Goal: Task Accomplishment & Management: Manage account settings

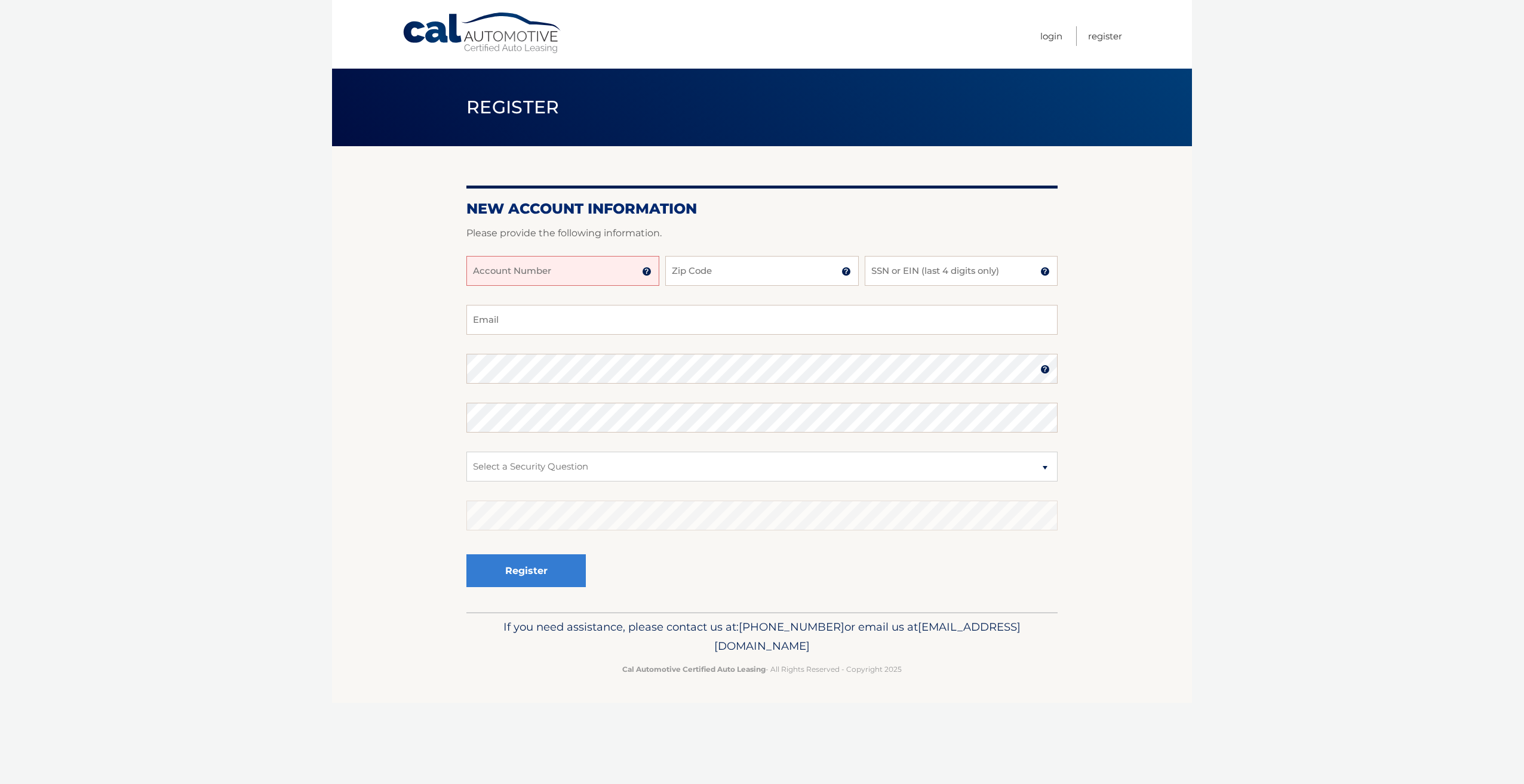
click at [577, 273] on input "Account Number" at bounding box center [562, 270] width 193 height 30
type input "44456004910"
click at [781, 282] on input "Zip Code" at bounding box center [761, 270] width 193 height 30
type input "11416"
click at [919, 274] on input "SSN or EIN (last 4 digits only)" at bounding box center [960, 270] width 193 height 30
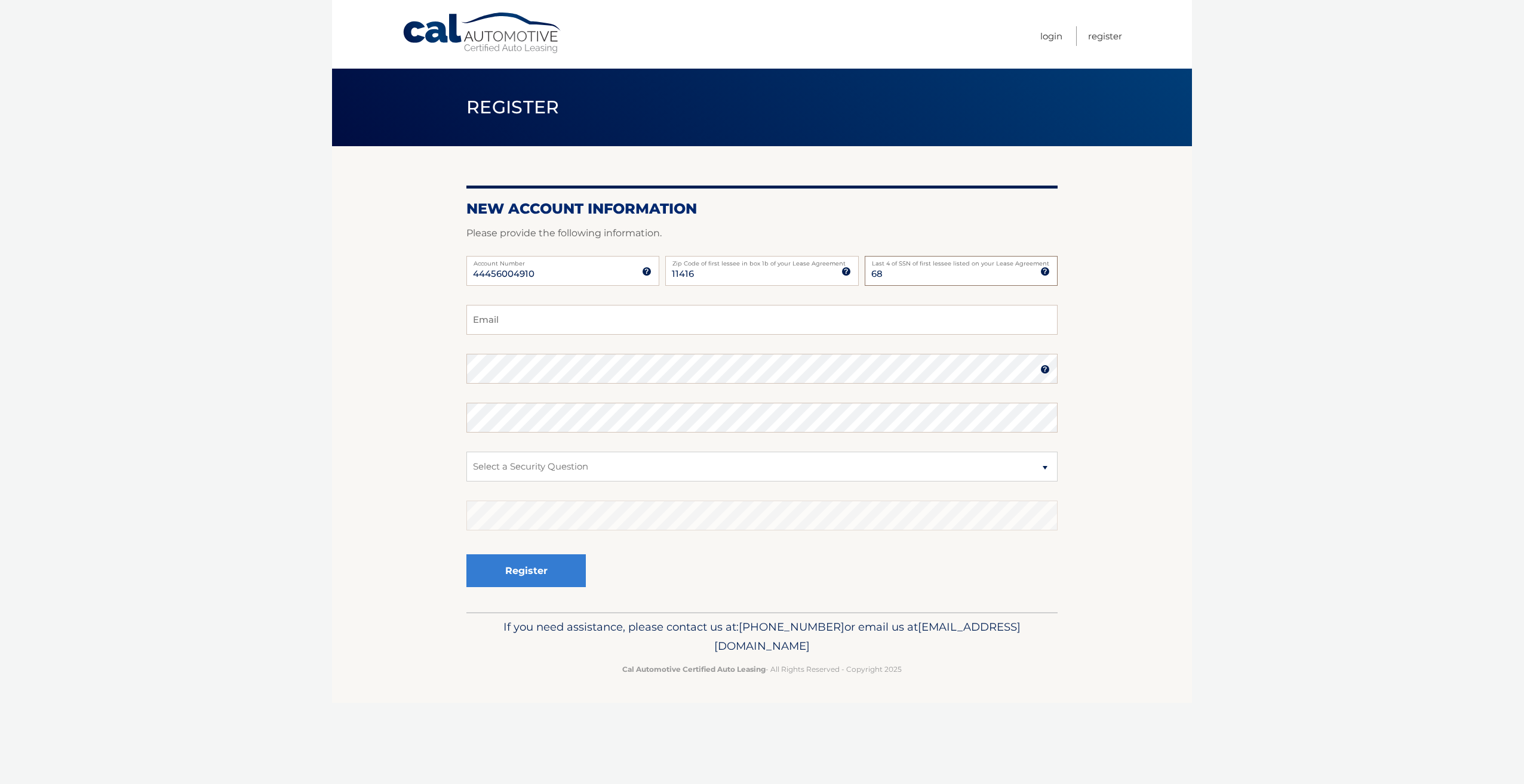
type input "6"
type input "3613"
click at [821, 314] on input "Email" at bounding box center [762, 320] width 591 height 30
type input "m"
type input "melbin1996@icloud.com"
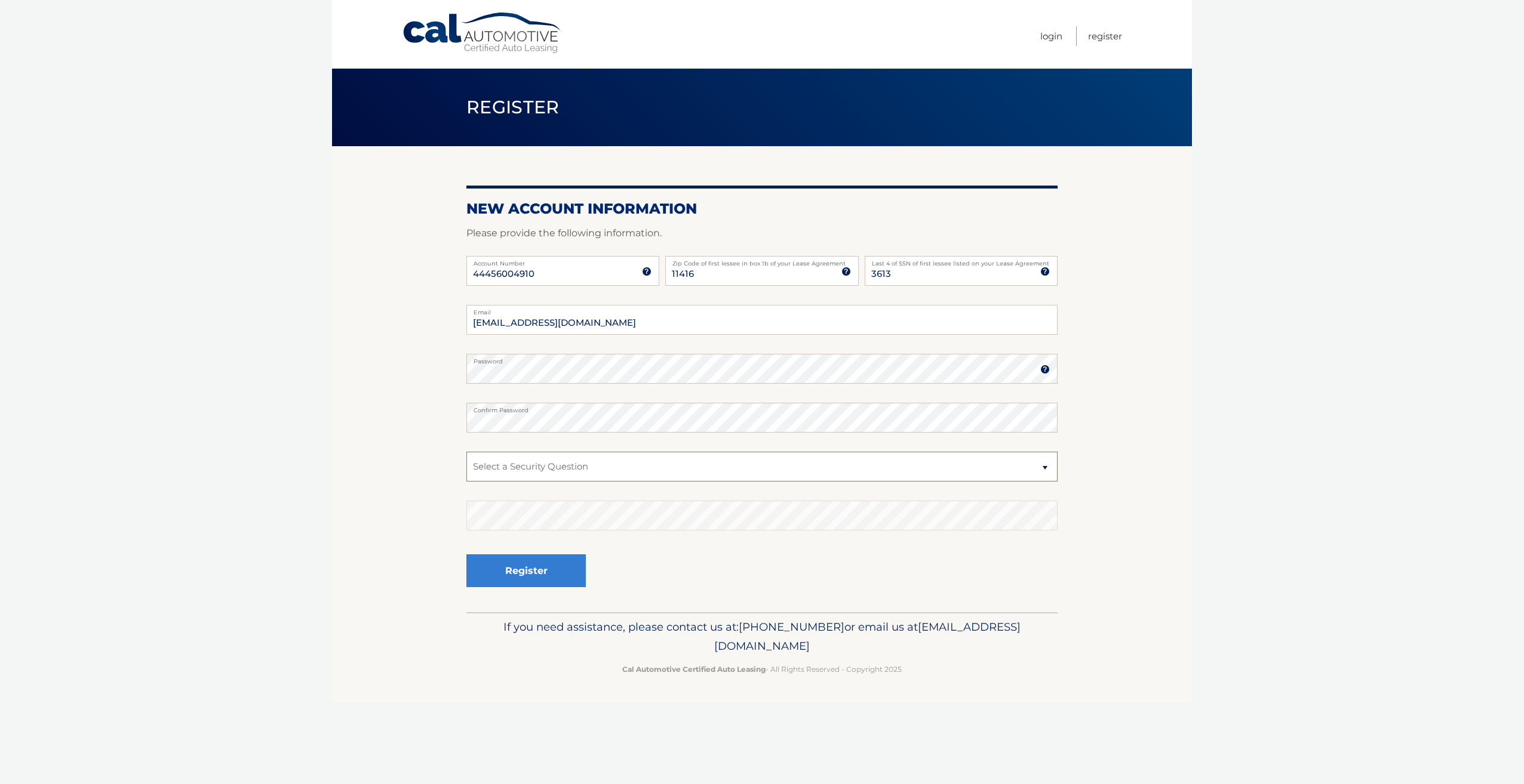
click at [670, 463] on select "Select a Security Question What was the name of your elementary school? What is…" at bounding box center [762, 467] width 591 height 30
select select "2"
click at [466, 452] on select "Select a Security Question What was the name of your elementary school? What is…" at bounding box center [762, 467] width 591 height 30
click at [546, 569] on button "Register" at bounding box center [526, 570] width 120 height 33
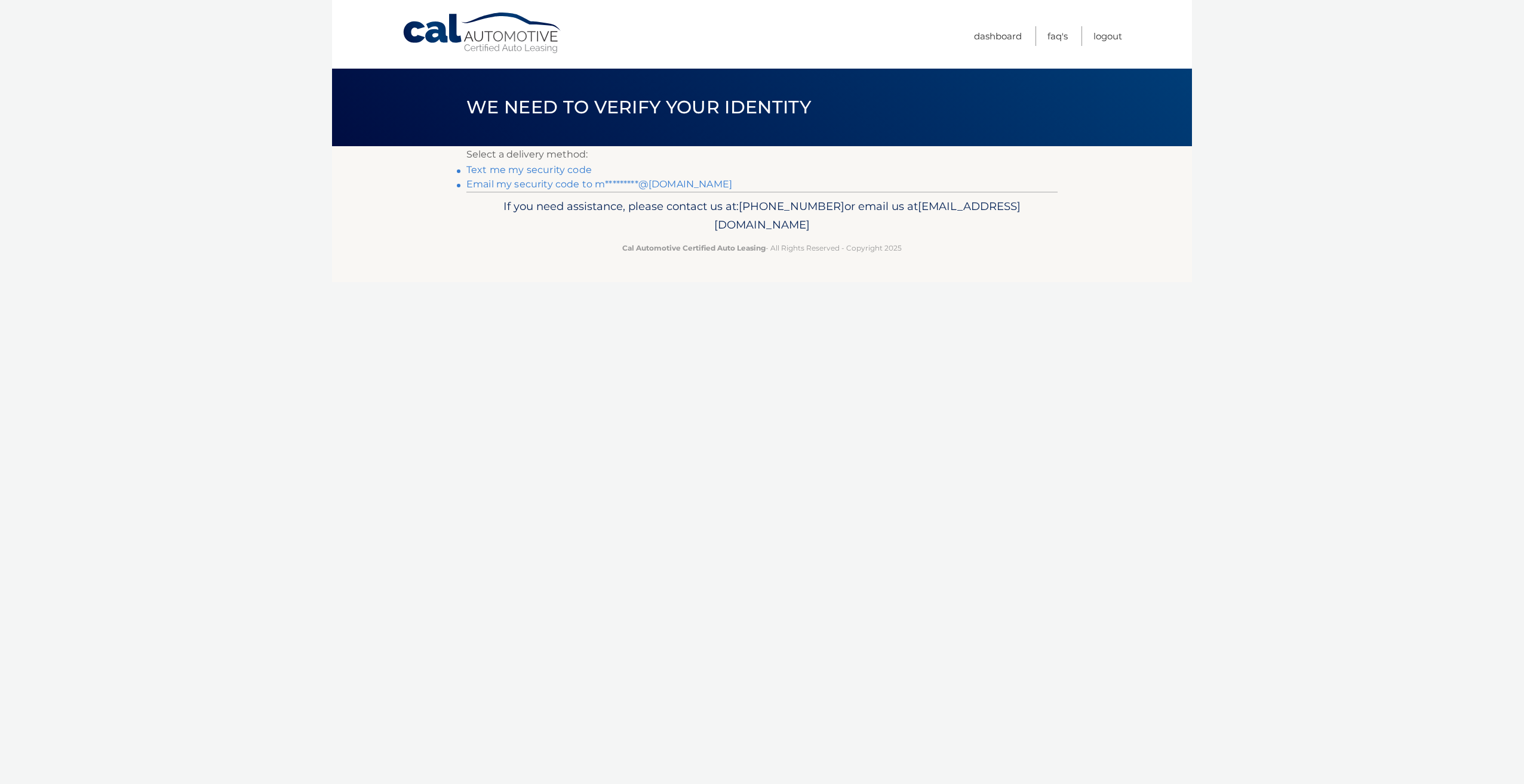
click at [508, 170] on link "Text me my security code" at bounding box center [529, 170] width 126 height 11
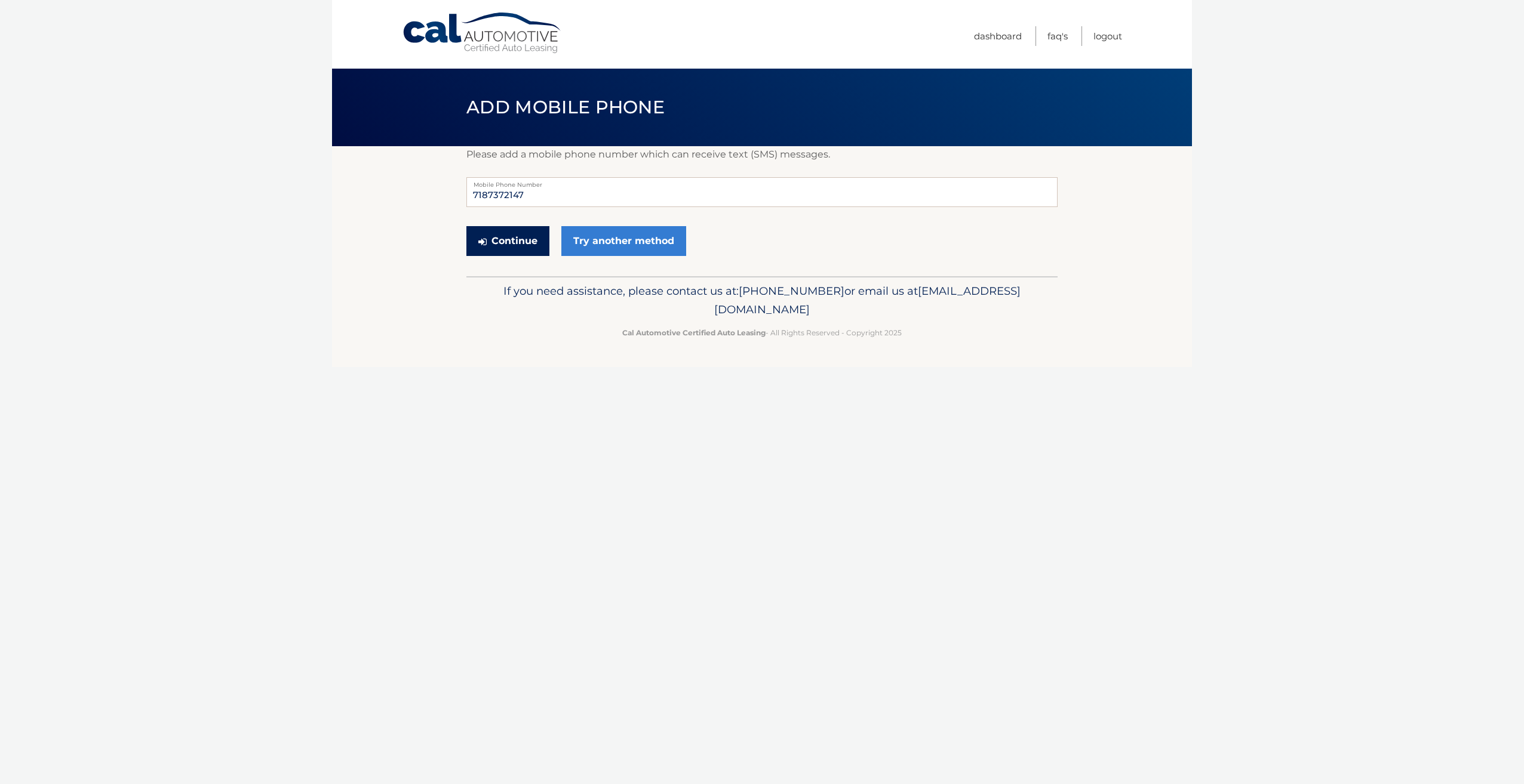
click at [525, 250] on button "Continue" at bounding box center [507, 241] width 83 height 30
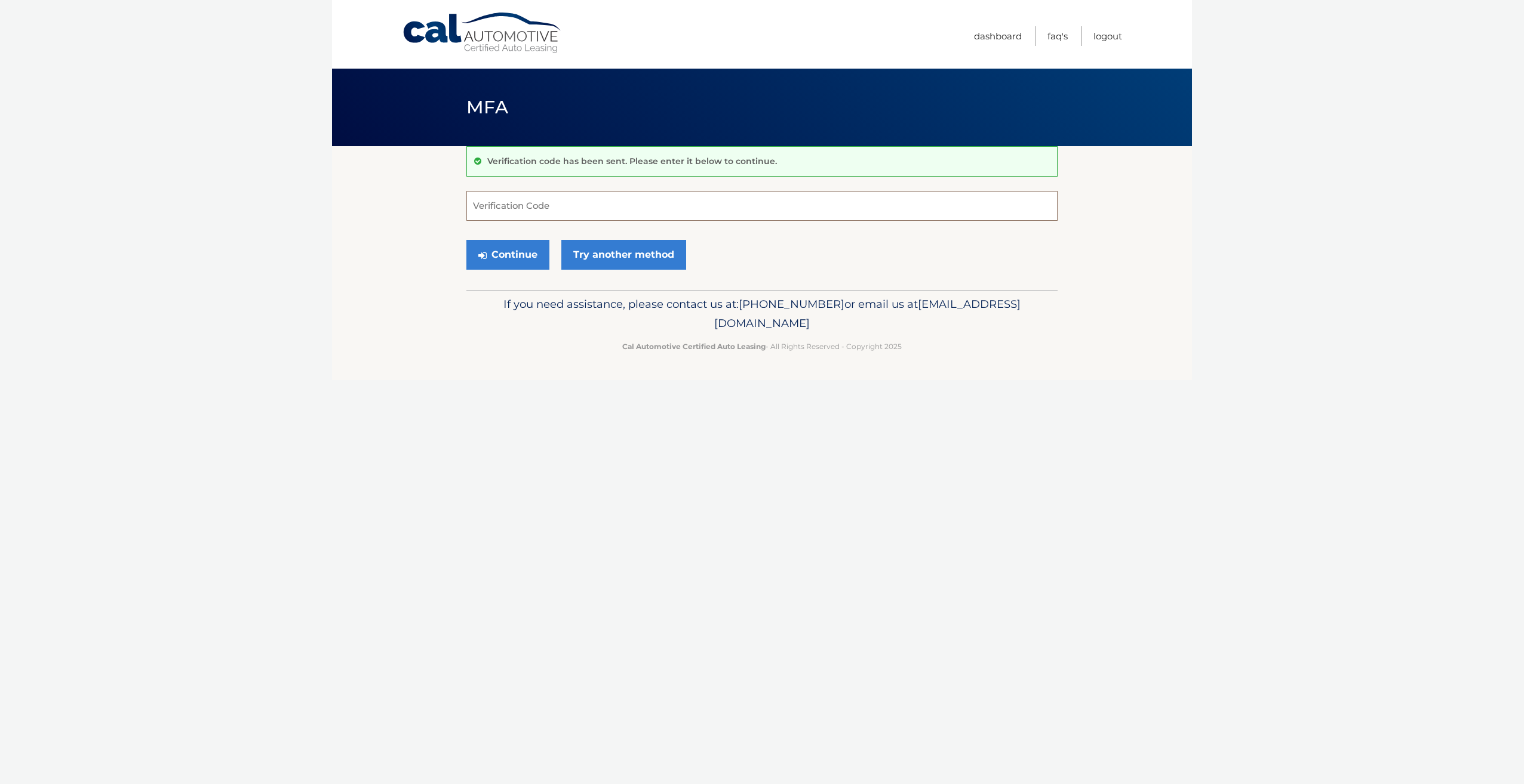
click at [535, 216] on input "Verification Code" at bounding box center [762, 206] width 591 height 30
type input "437711"
click at [539, 241] on button "Continue" at bounding box center [507, 254] width 83 height 30
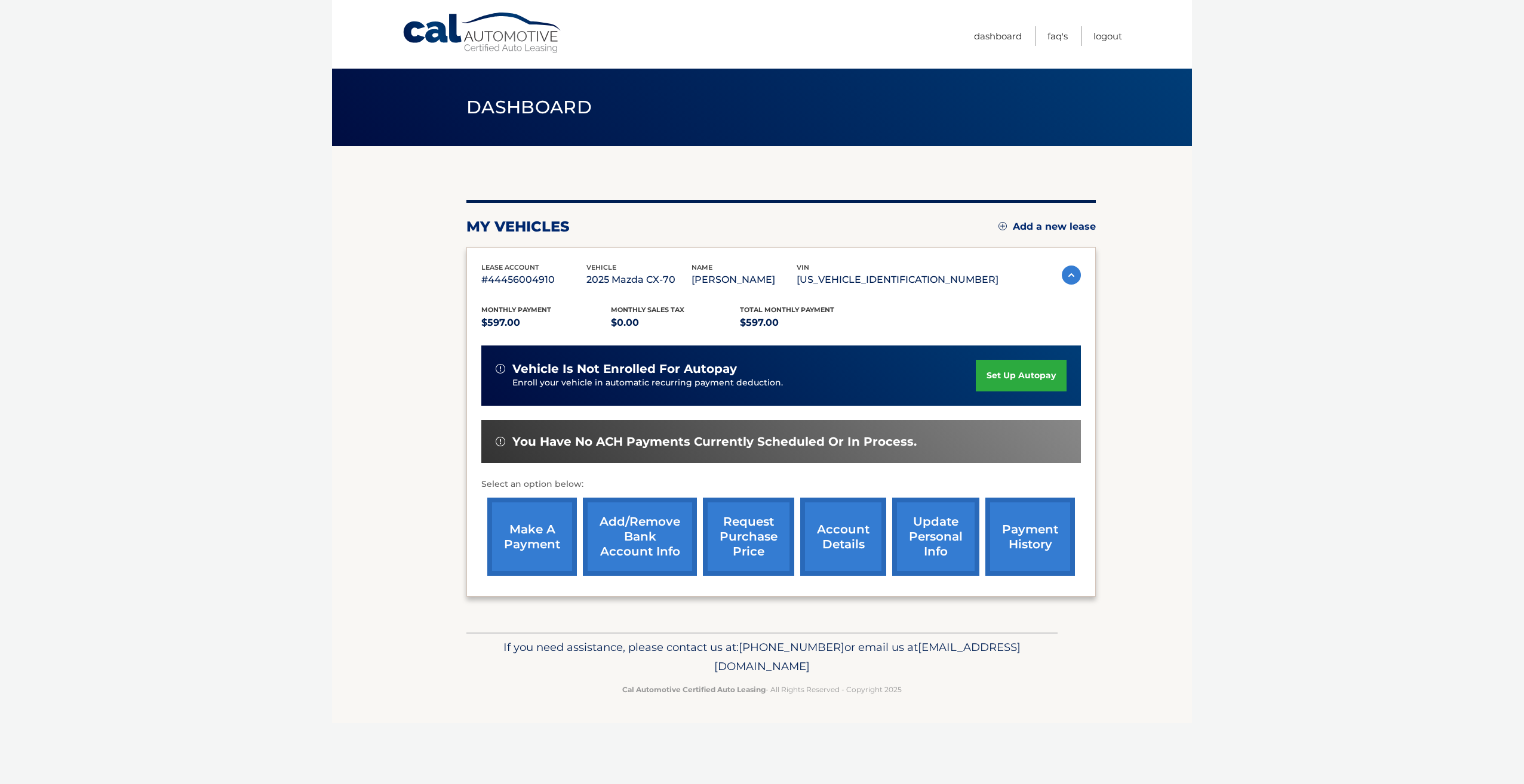
click at [947, 529] on link "update personal info" at bounding box center [935, 537] width 87 height 78
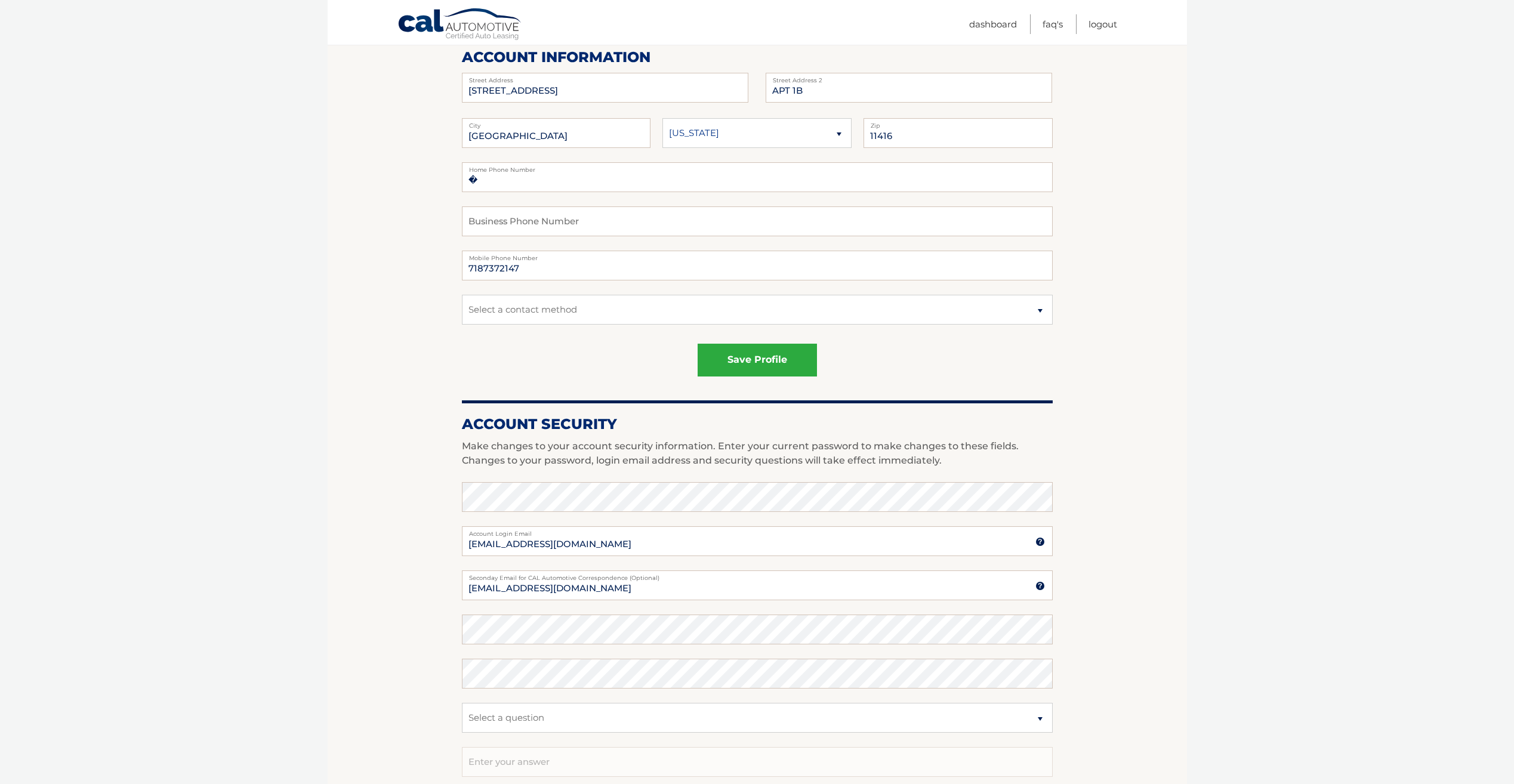
scroll to position [15, 0]
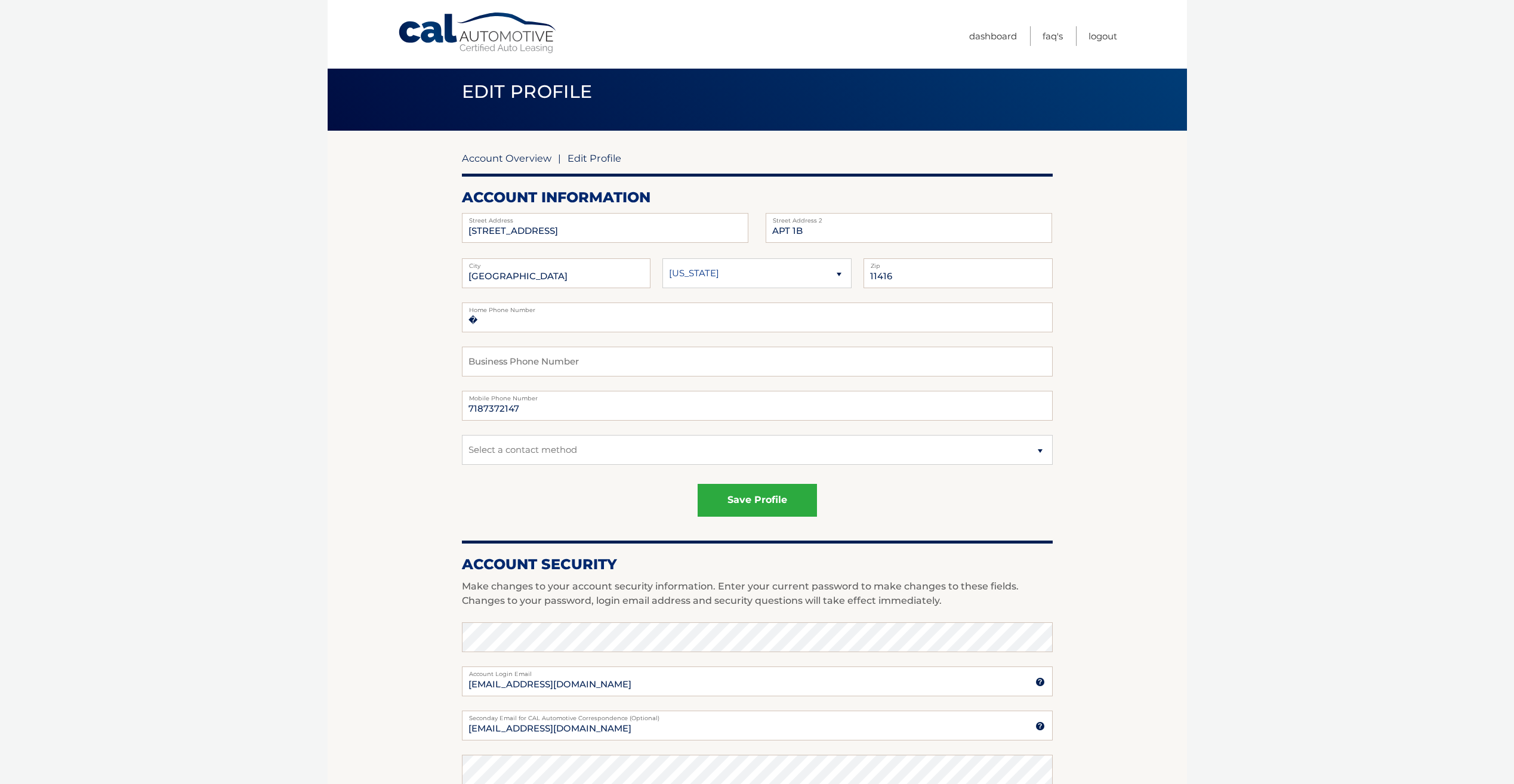
click at [474, 164] on link "Account Overview" at bounding box center [507, 158] width 90 height 12
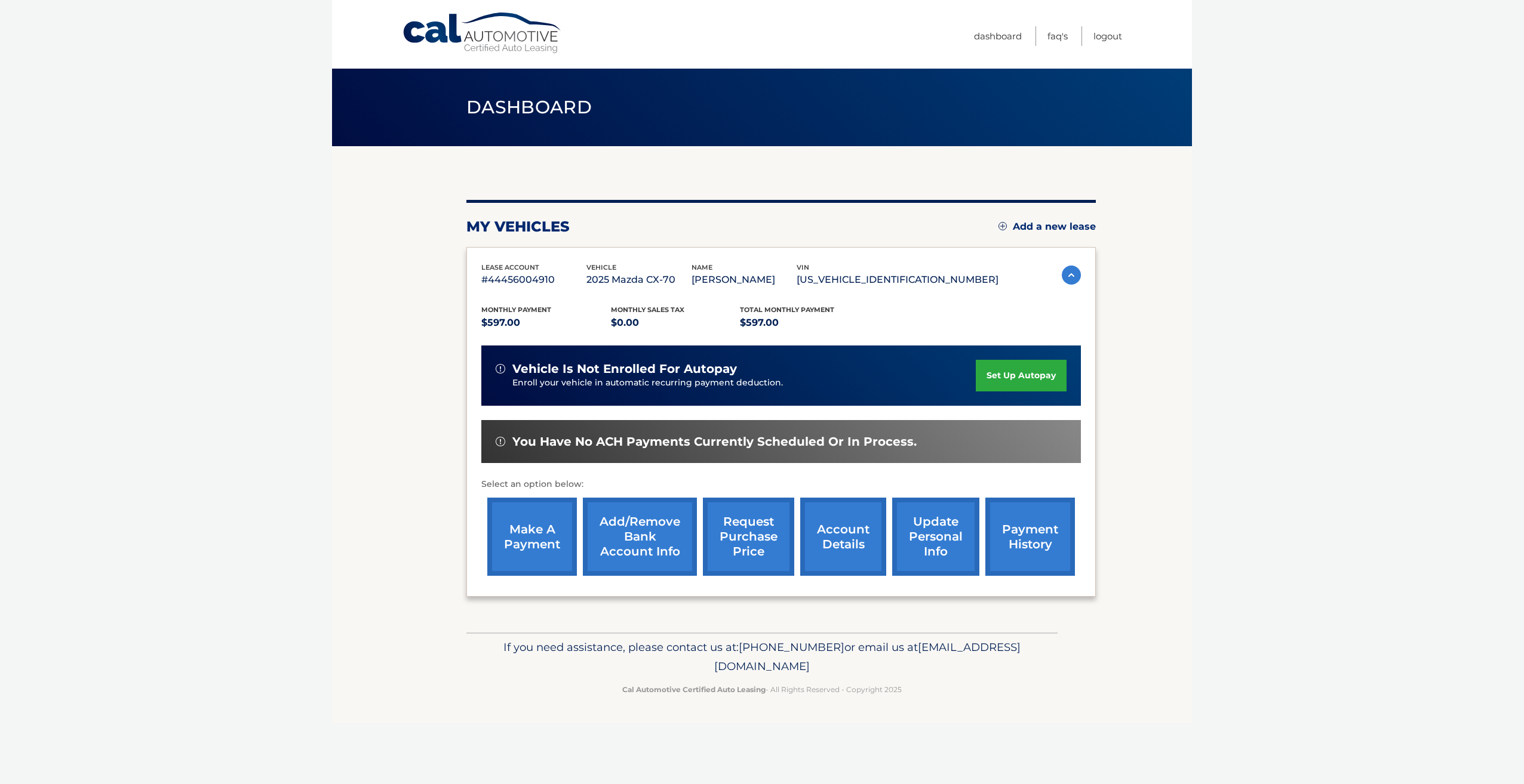
click at [1043, 538] on link "payment history" at bounding box center [1030, 537] width 90 height 78
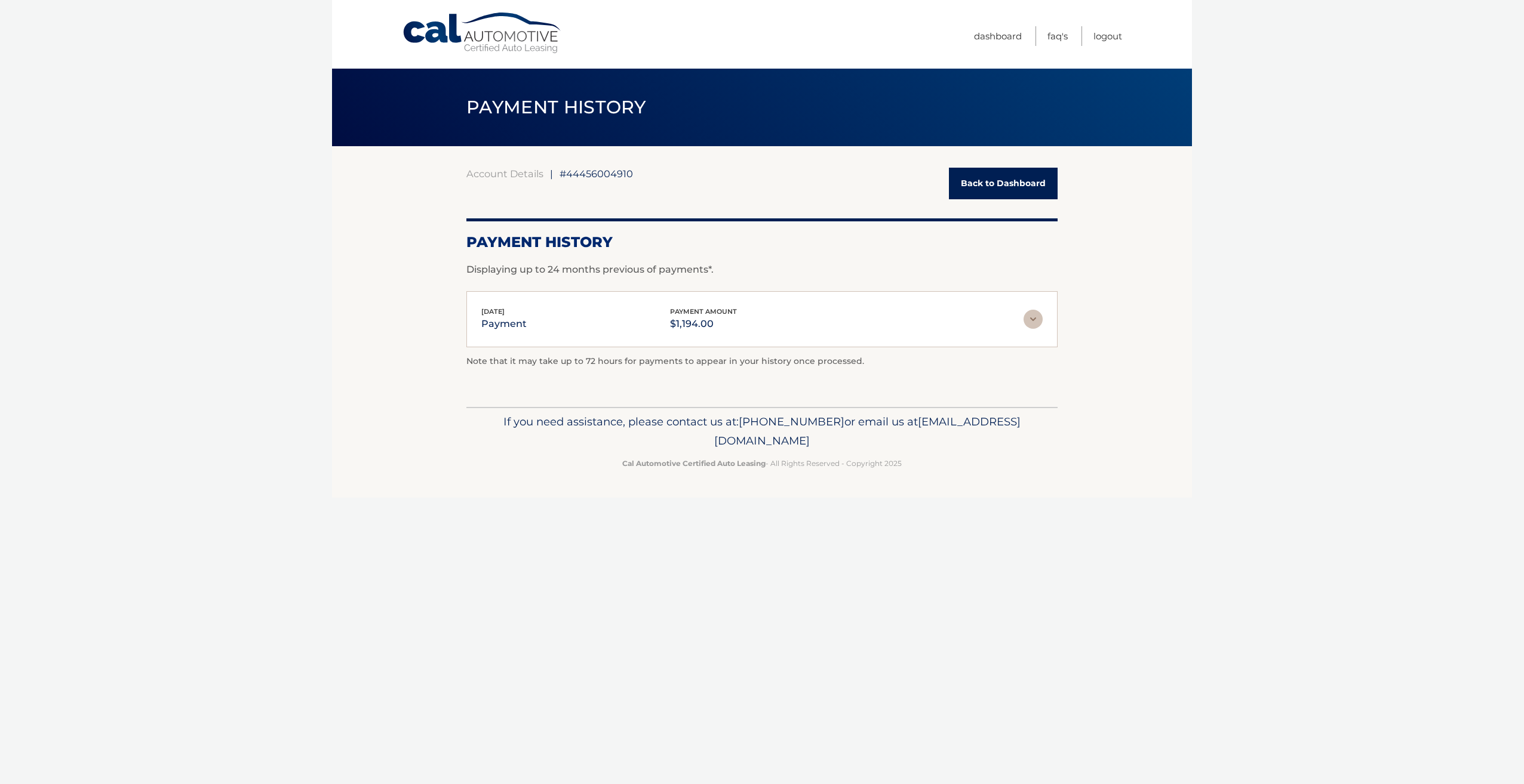
click at [1033, 319] on img at bounding box center [1033, 319] width 19 height 19
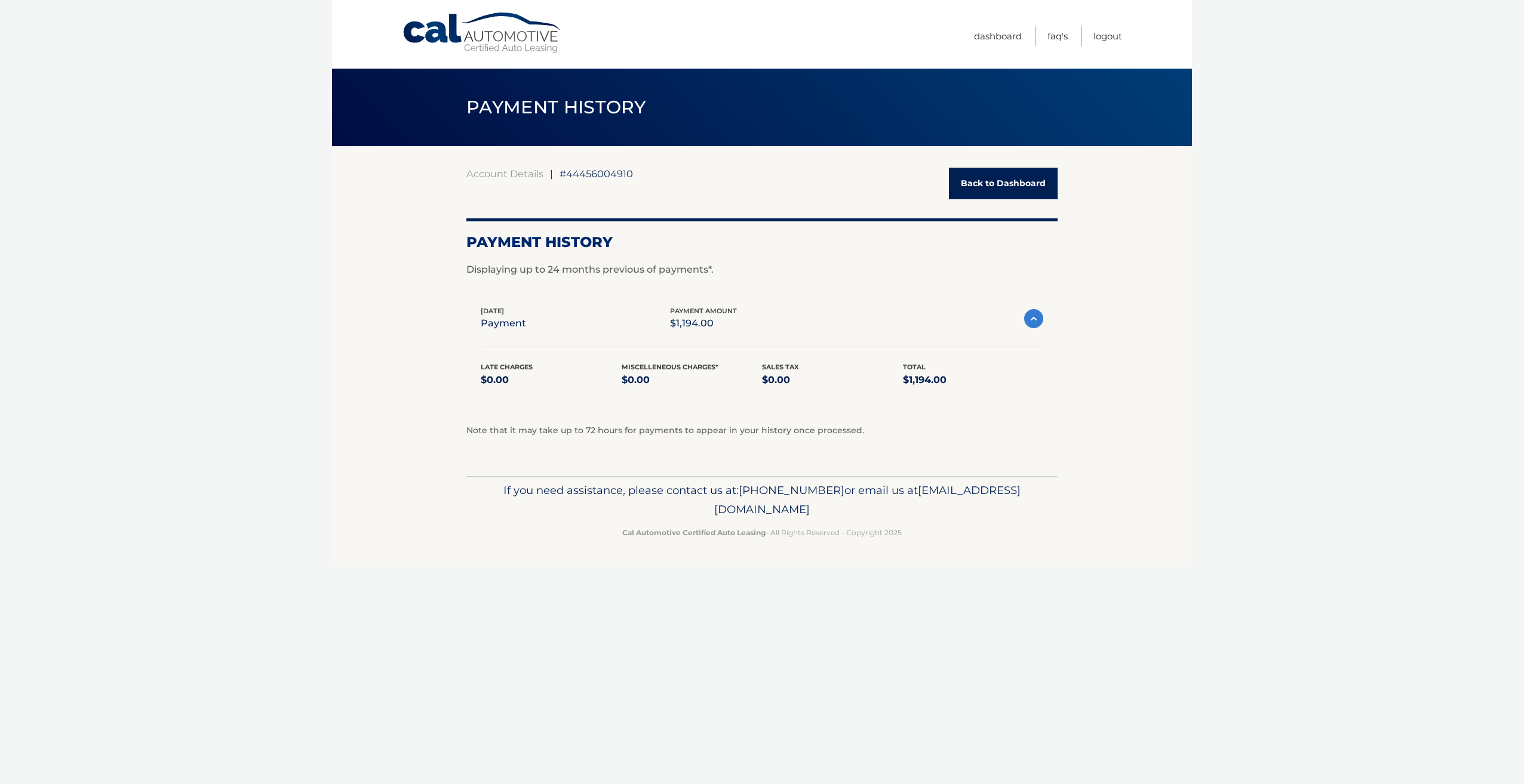
click at [1033, 319] on img at bounding box center [1034, 318] width 19 height 19
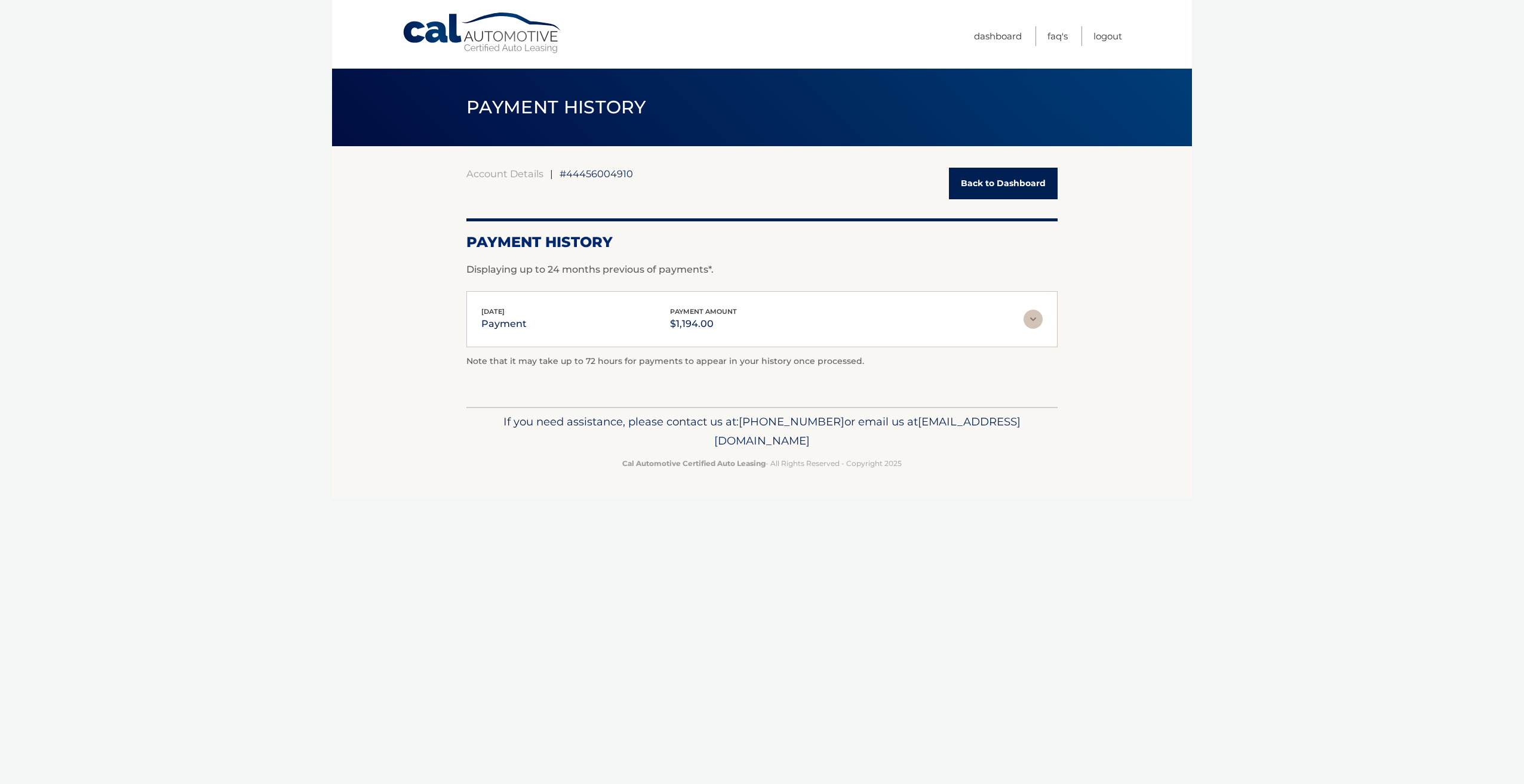
click at [1033, 319] on img at bounding box center [1033, 319] width 19 height 19
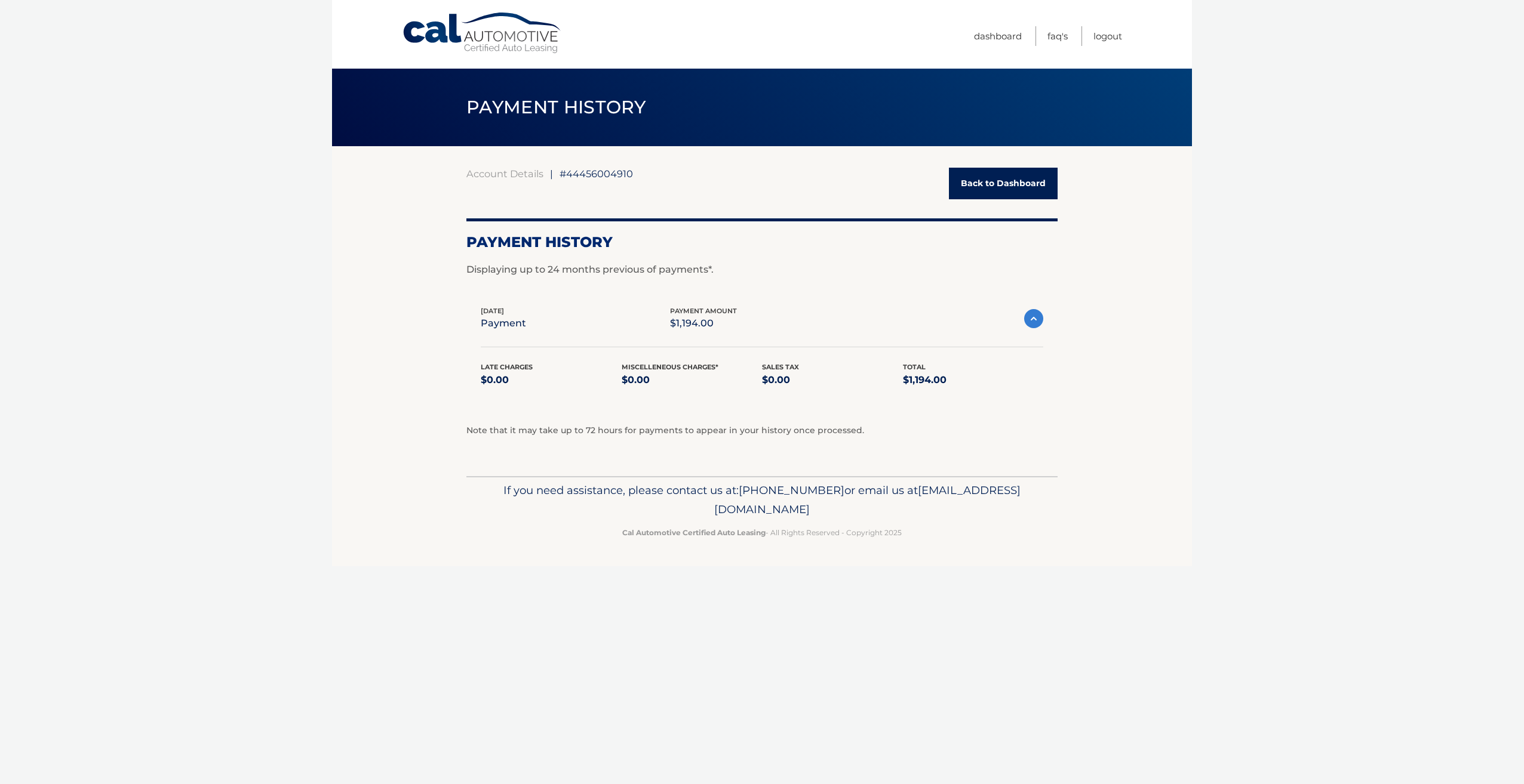
click at [1033, 319] on img at bounding box center [1034, 318] width 19 height 19
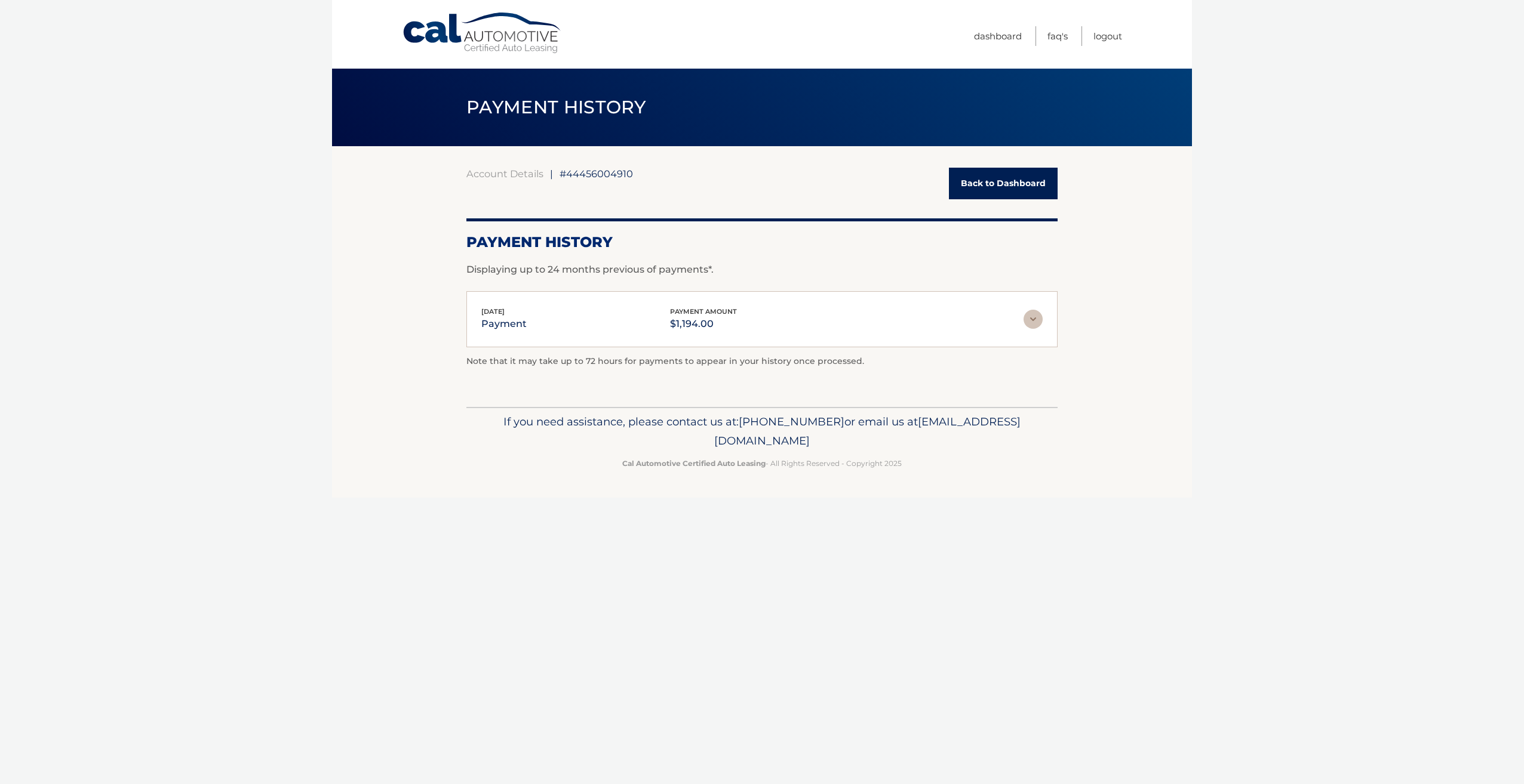
click at [1018, 170] on link "Back to Dashboard" at bounding box center [1003, 183] width 109 height 32
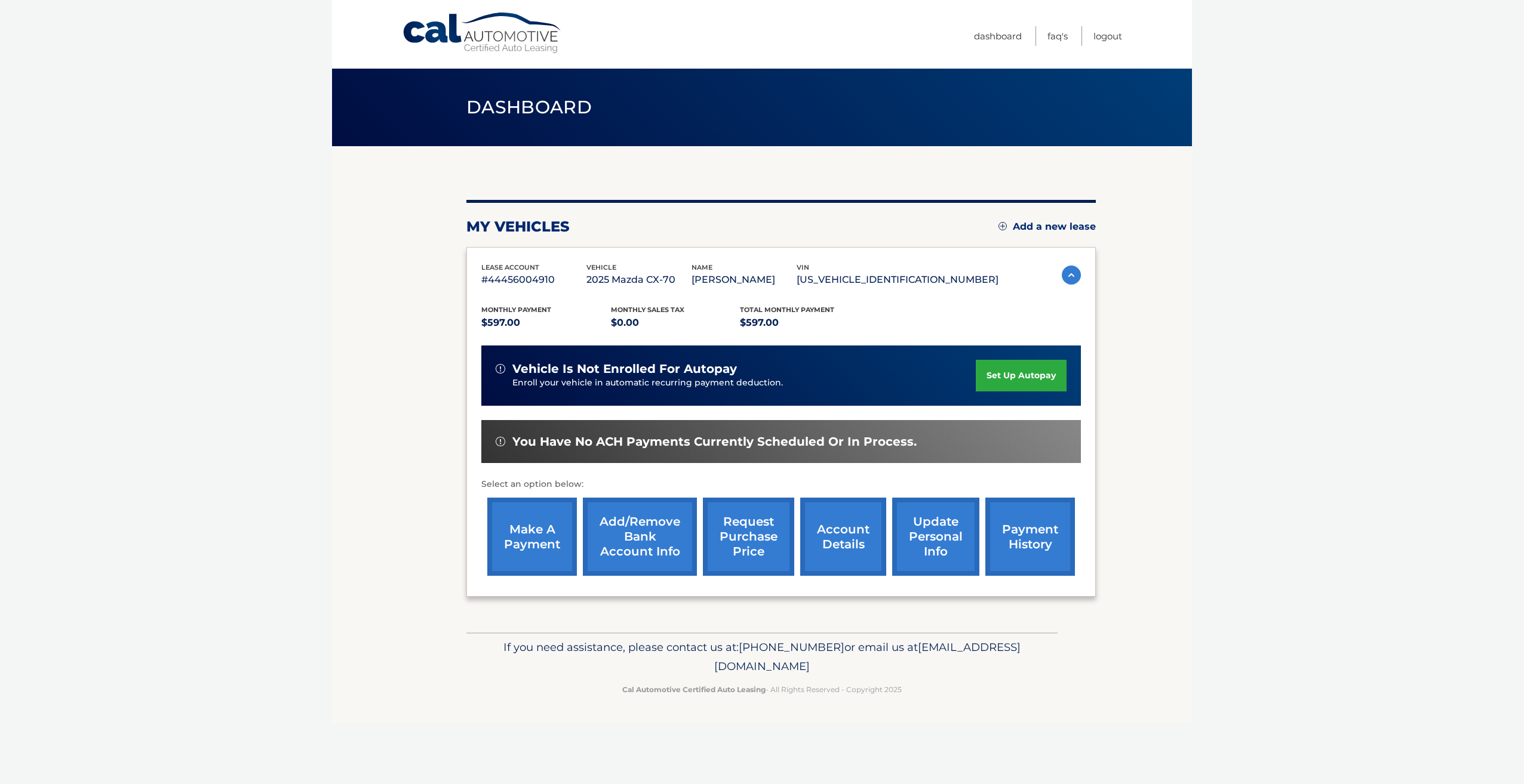
click at [846, 527] on link "account details" at bounding box center [843, 537] width 86 height 78
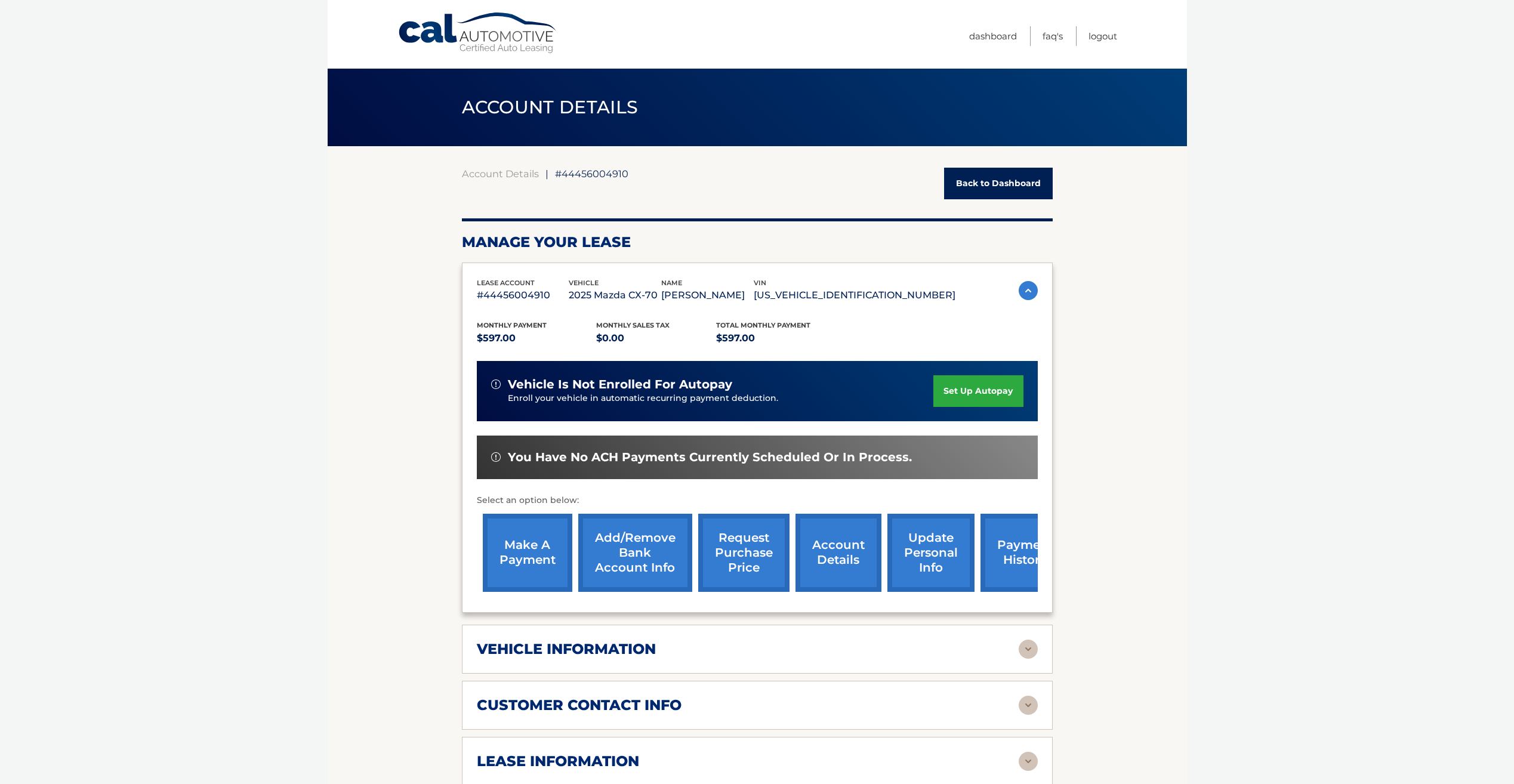
click at [998, 186] on link "Back to Dashboard" at bounding box center [998, 183] width 109 height 32
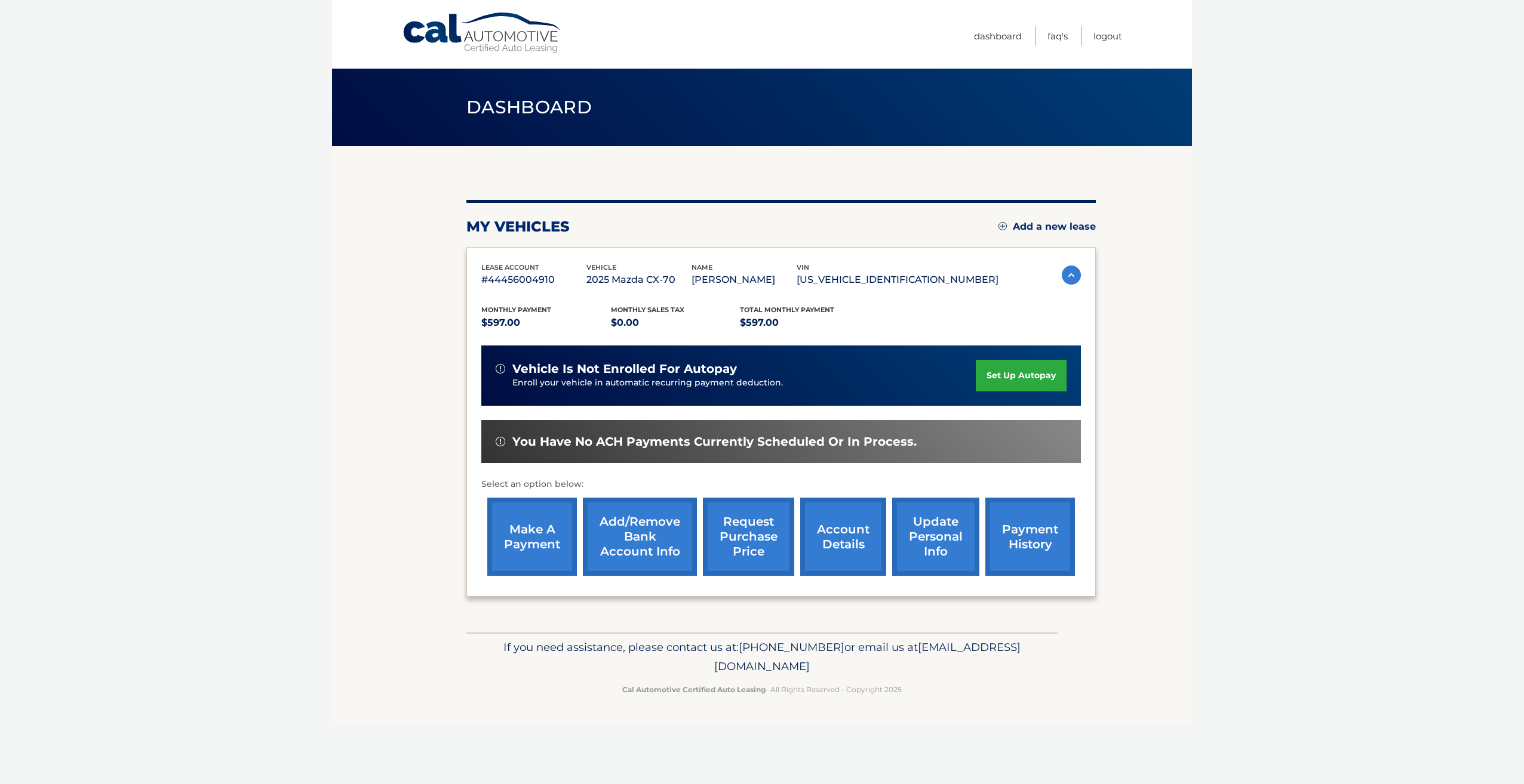
click at [624, 521] on link "Add/Remove bank account info" at bounding box center [640, 537] width 114 height 78
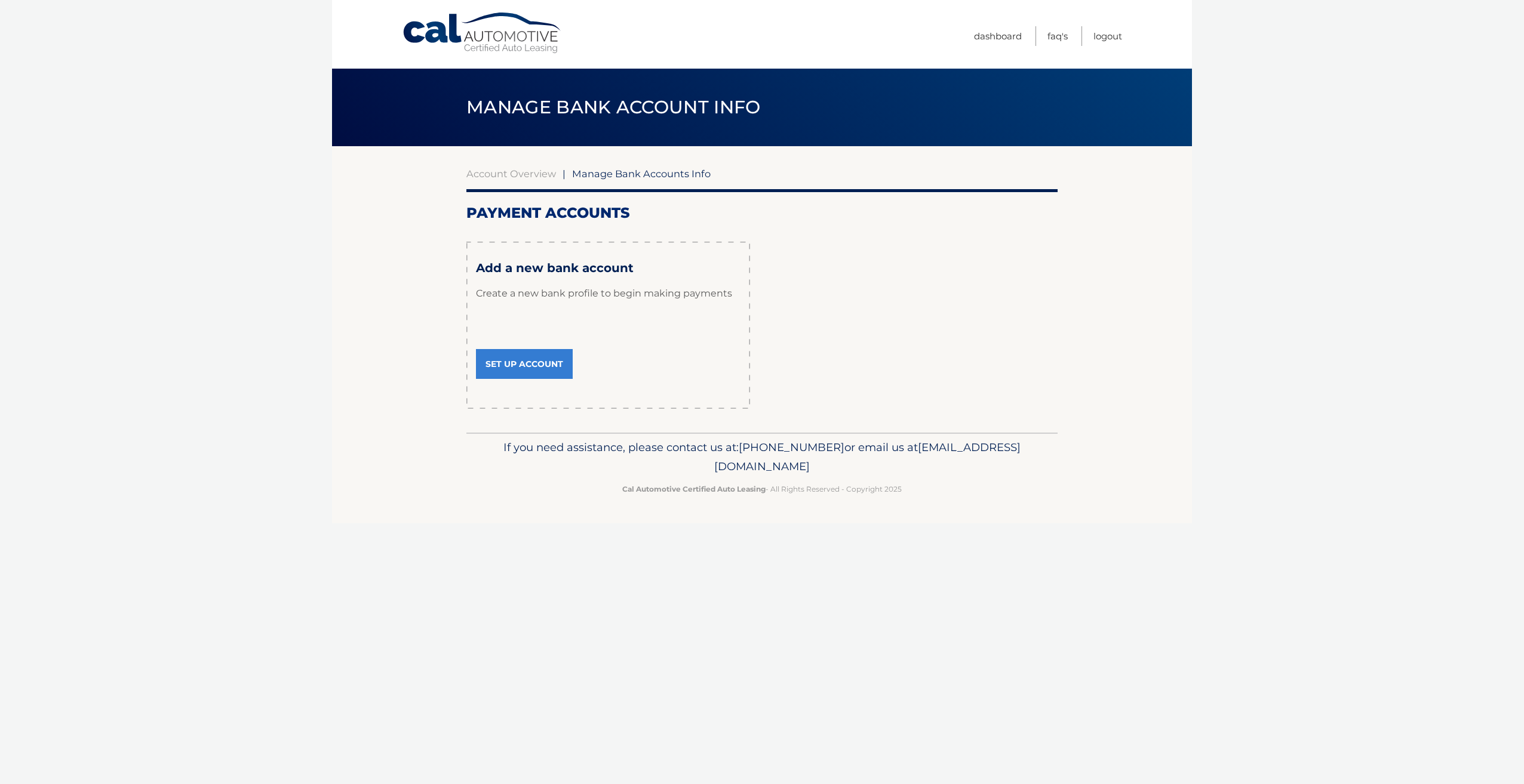
click at [543, 368] on link "Set Up Account" at bounding box center [524, 364] width 97 height 30
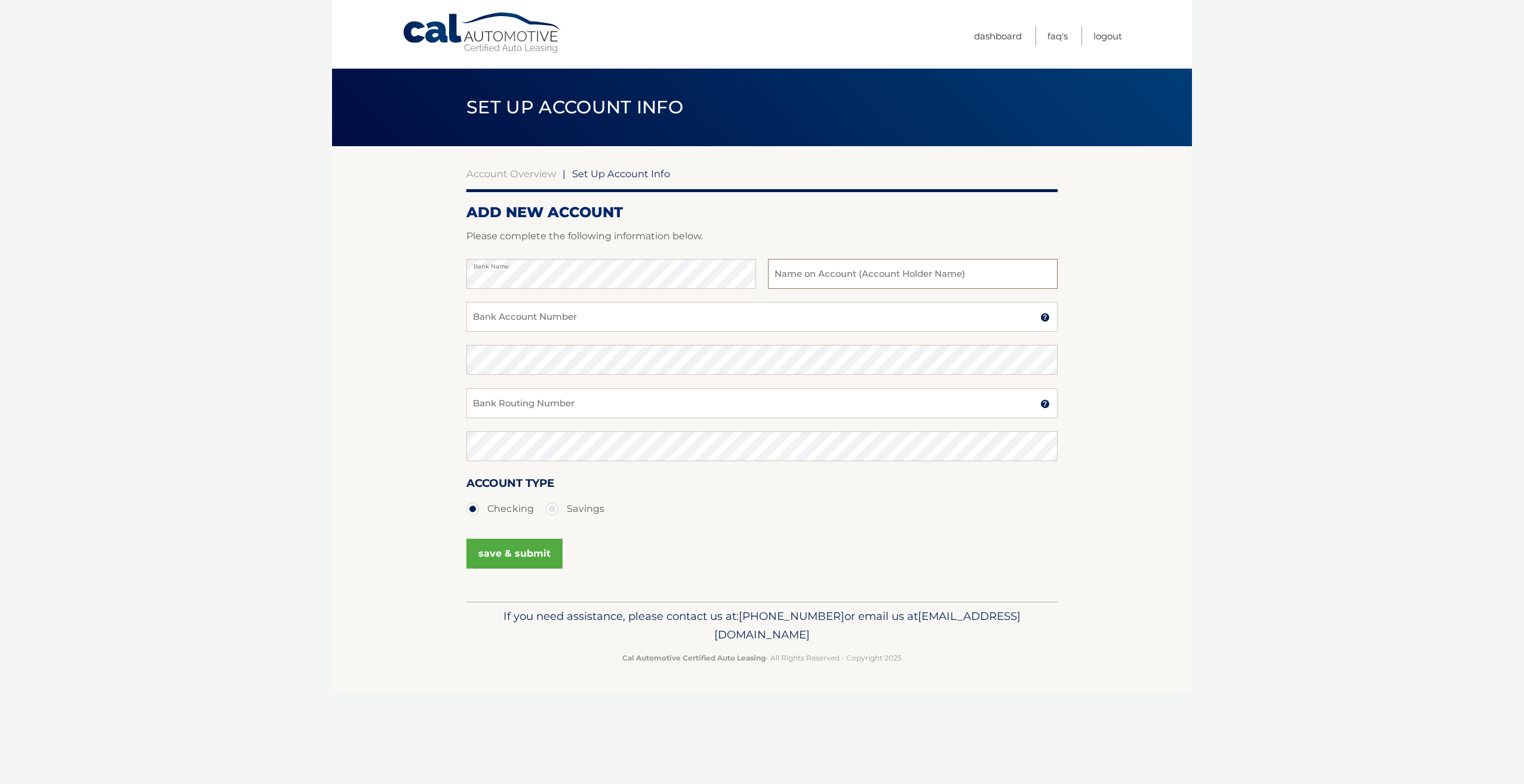
click at [841, 276] on input "text" at bounding box center [912, 273] width 289 height 30
type input "[PERSON_NAME]"
click at [644, 300] on div "Bank Name MELBIN J ABREU Name on Bank Account Holder" at bounding box center [762, 280] width 591 height 43
click at [665, 332] on div "Bank Account Number A 3-17-digit number at the bottom of a check or bank statem…" at bounding box center [762, 323] width 591 height 43
click at [697, 326] on input "Bank Account Number" at bounding box center [762, 317] width 591 height 30
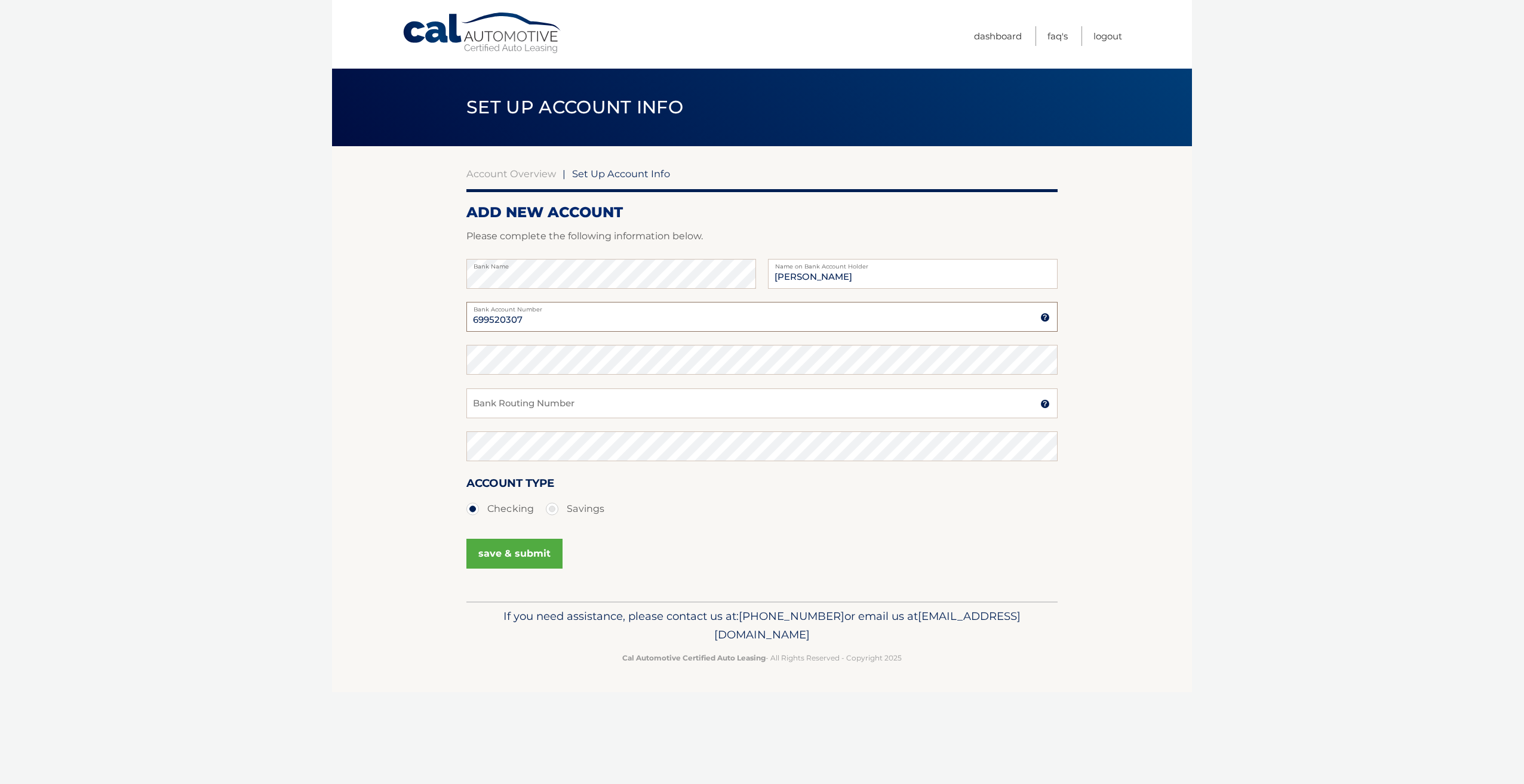
type input "699520307"
click at [615, 402] on input "Bank Routing Number" at bounding box center [762, 403] width 591 height 30
type input "021000021"
click at [529, 557] on button "save & submit" at bounding box center [514, 553] width 96 height 30
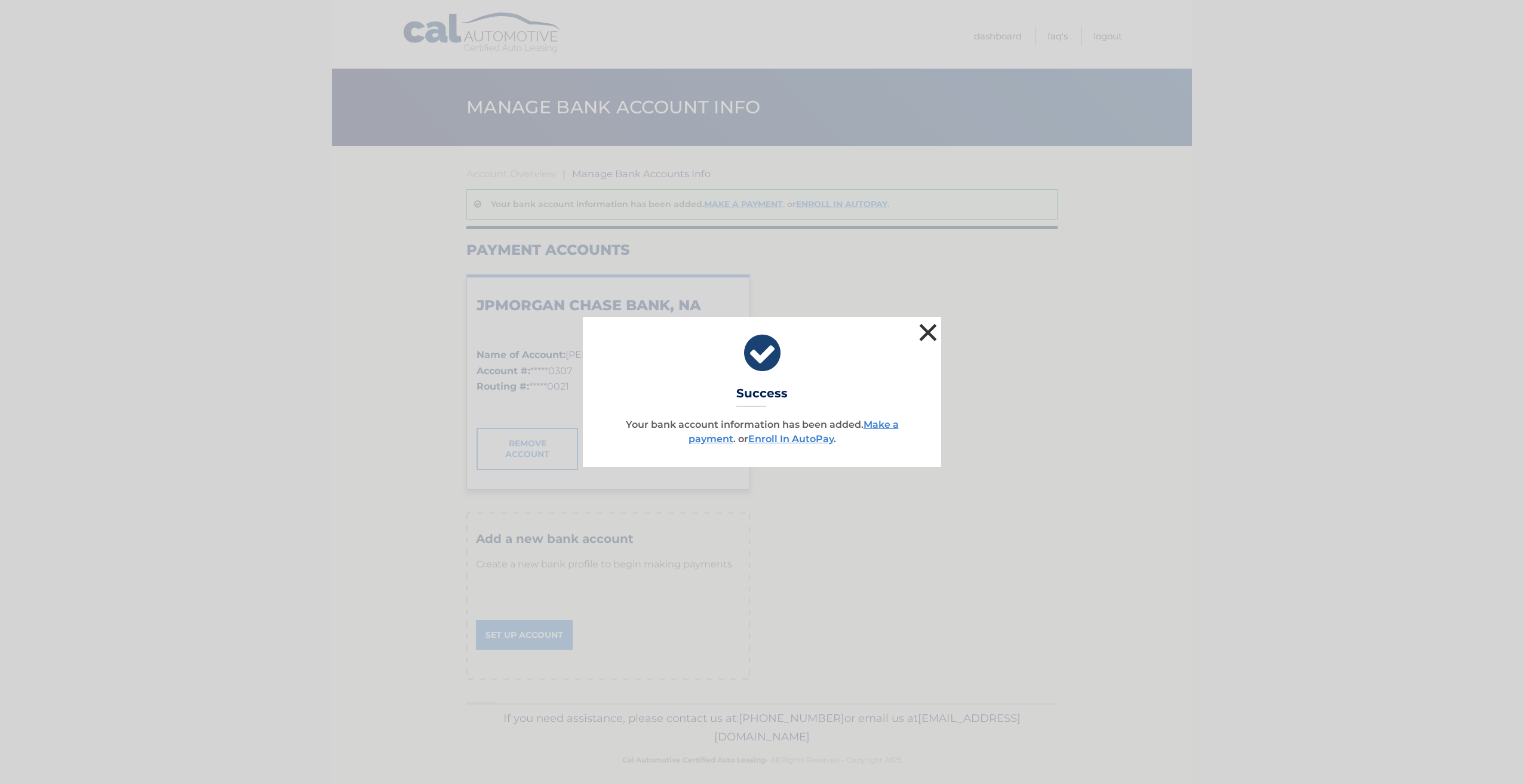
click at [928, 335] on button "×" at bounding box center [928, 332] width 24 height 24
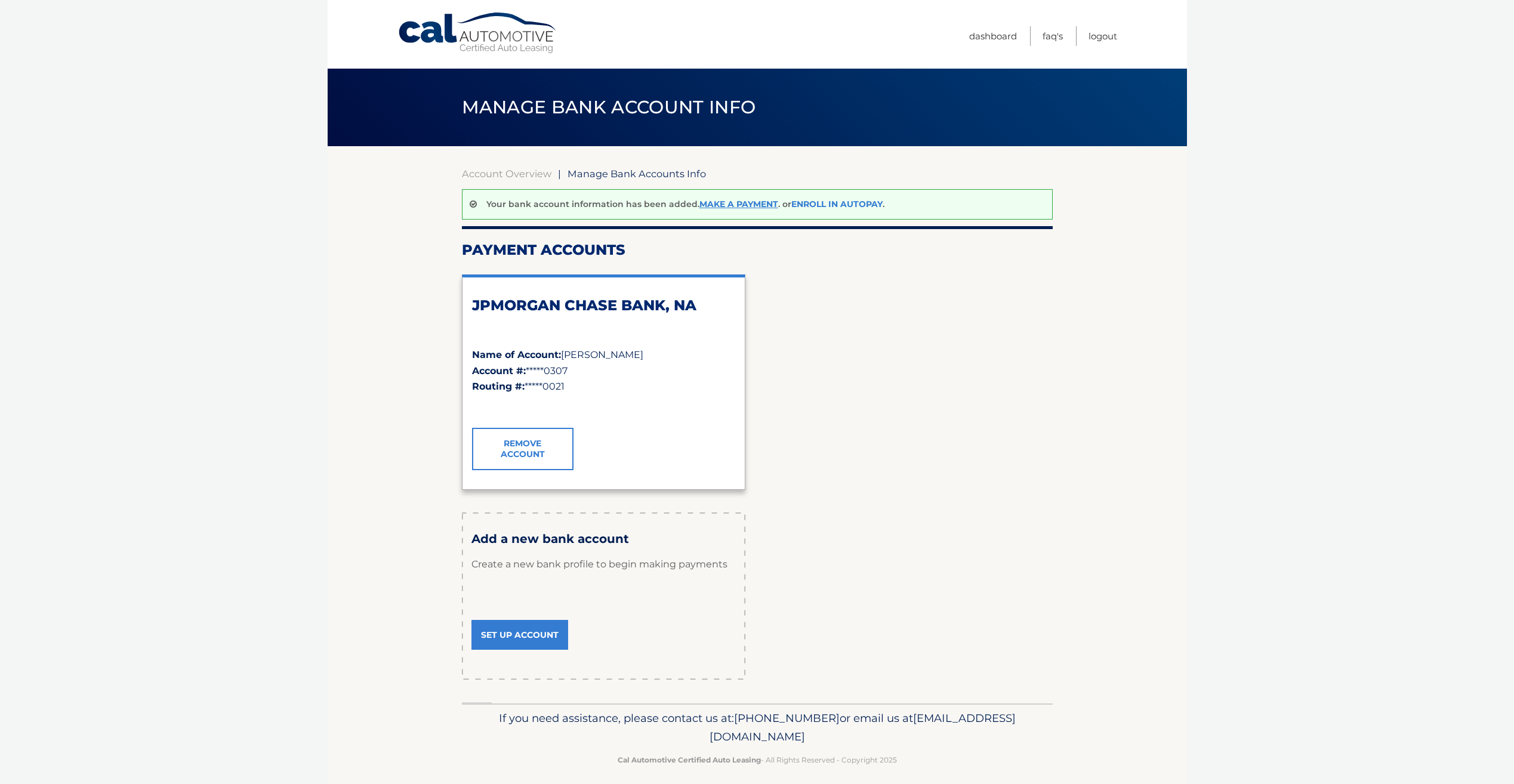
click at [828, 202] on link "Enroll In AutoPay" at bounding box center [837, 204] width 91 height 11
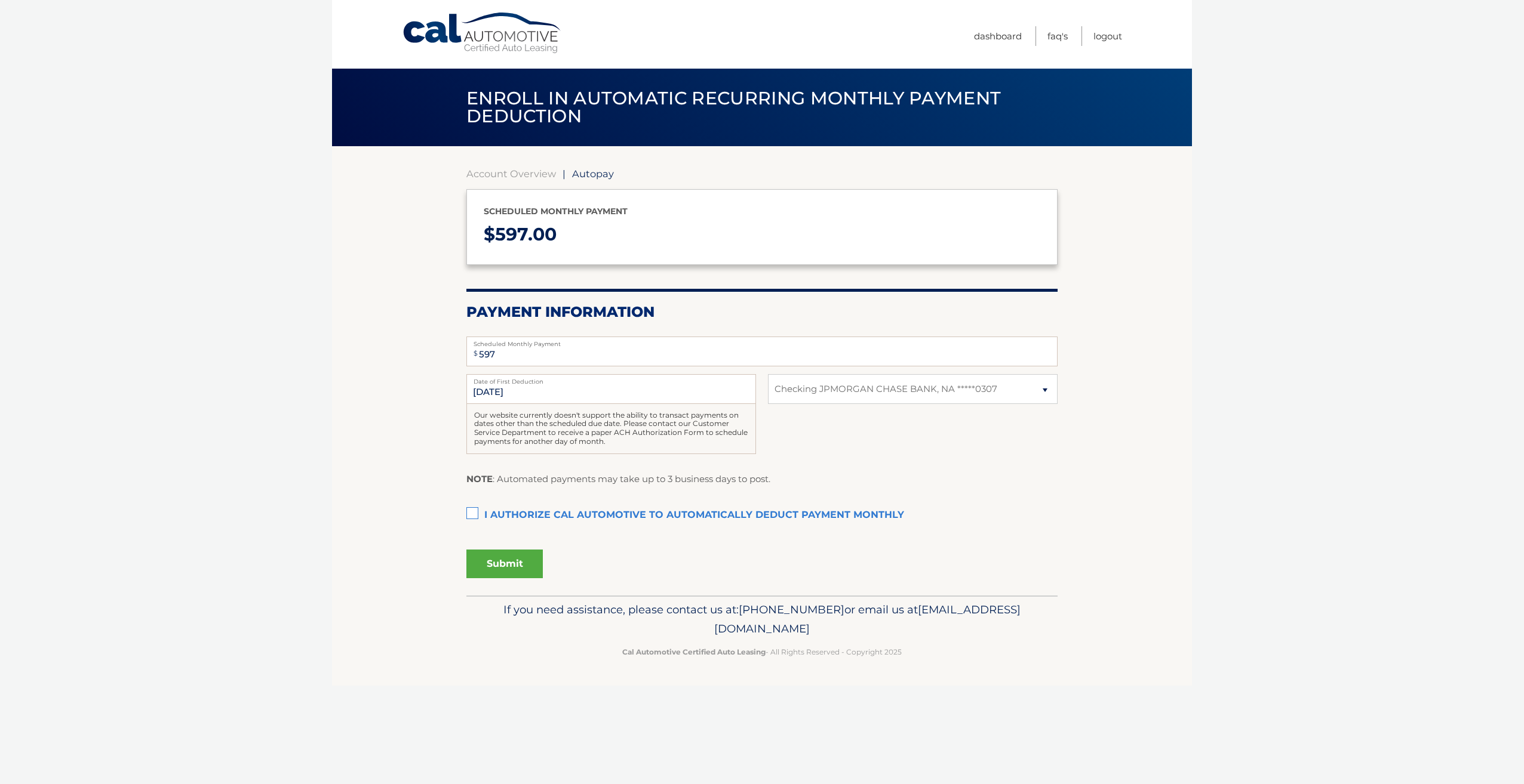
select select "NTc4YTlkYTktMmJlMC00Yzk2LWFiY2EtOTYxZjE0MmRlZDU5"
click at [510, 510] on label "I authorize cal automotive to automatically deduct payment monthly This checkbo…" at bounding box center [762, 515] width 591 height 24
click at [0, 0] on input "I authorize cal automotive to automatically deduct payment monthly This checkbo…" at bounding box center [0, 0] width 0 height 0
click at [599, 389] on input "[DATE]" at bounding box center [611, 389] width 289 height 30
click at [516, 567] on button "Submit" at bounding box center [504, 564] width 76 height 29
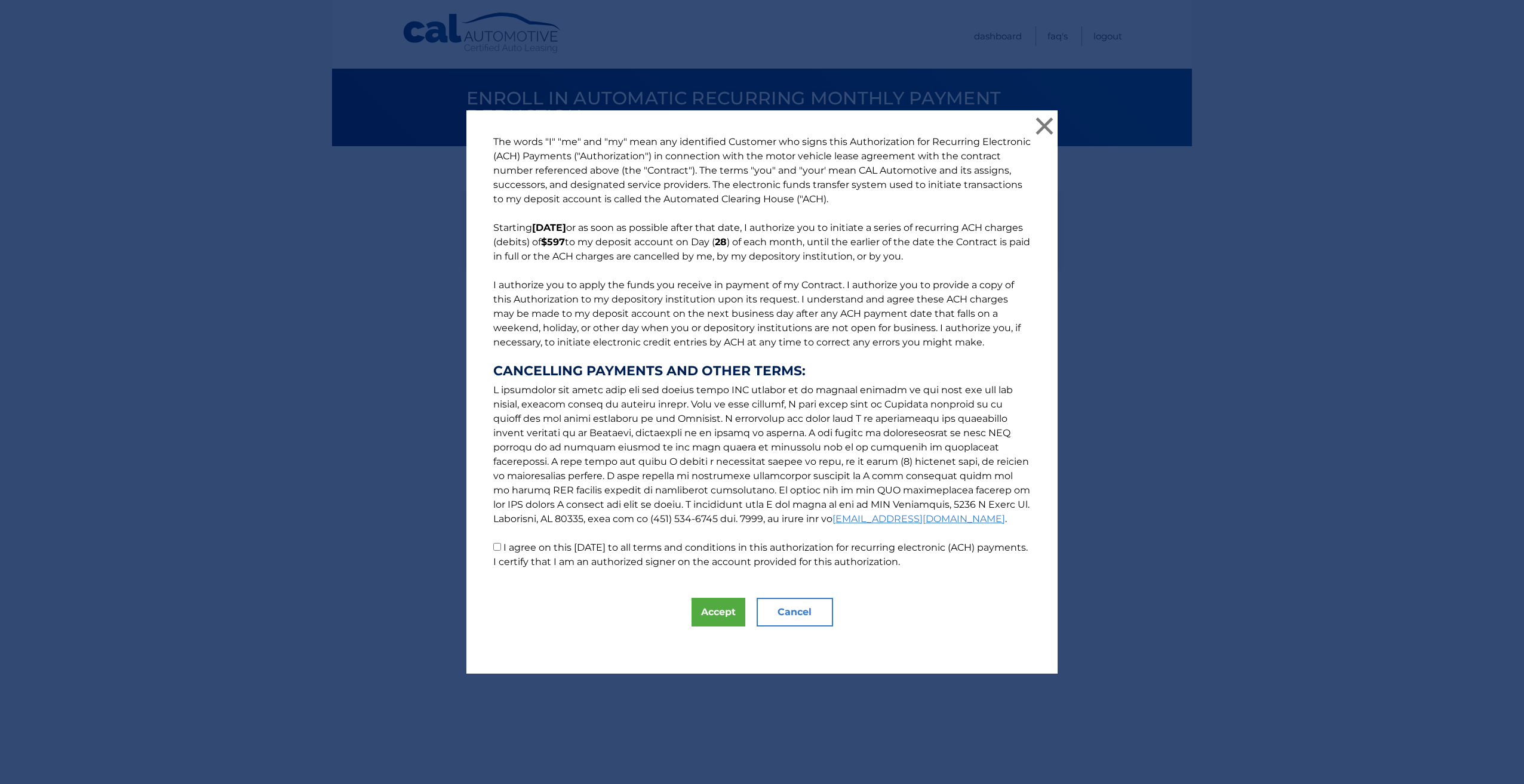
click at [520, 545] on label "I agree on this [DATE] to all terms and conditions in this authorization for re…" at bounding box center [761, 555] width 535 height 26
click at [501, 545] on input "I agree on this 09/08/2025 to all terms and conditions in this authorization fo…" at bounding box center [497, 547] width 8 height 8
checkbox input "true"
click at [711, 612] on button "Accept" at bounding box center [718, 613] width 54 height 29
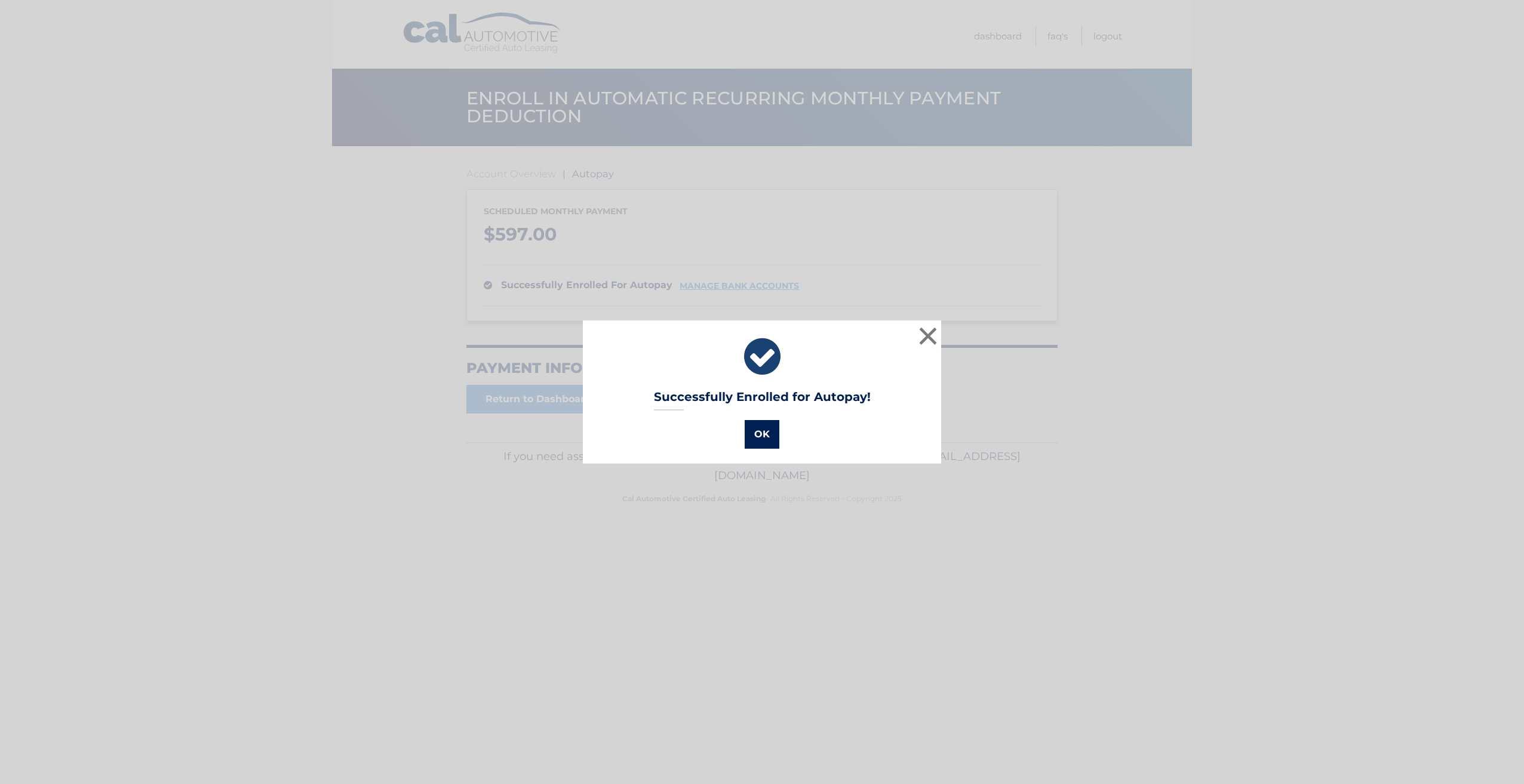
click at [762, 435] on button "OK" at bounding box center [762, 435] width 34 height 29
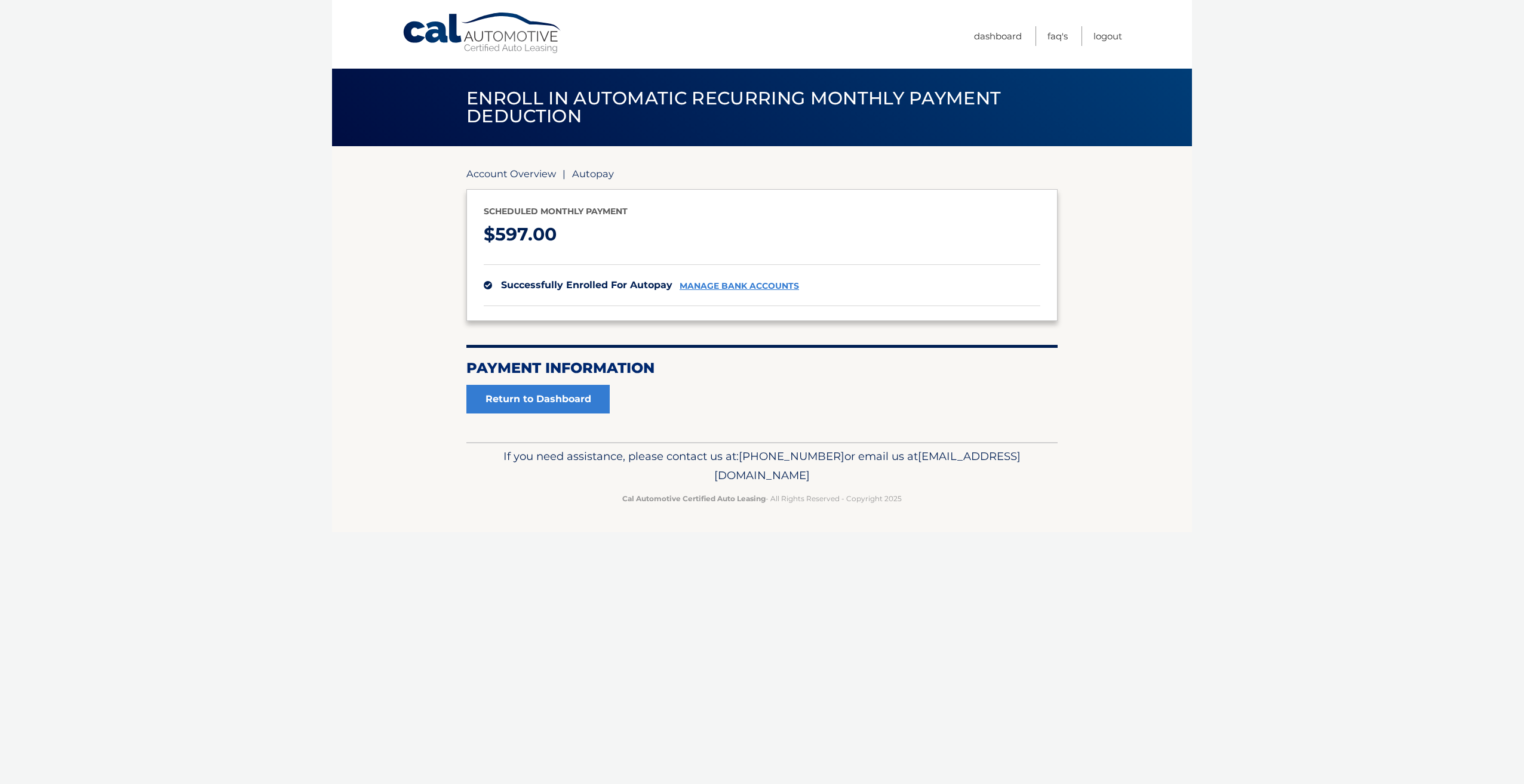
click at [516, 173] on link "Account Overview" at bounding box center [511, 174] width 90 height 12
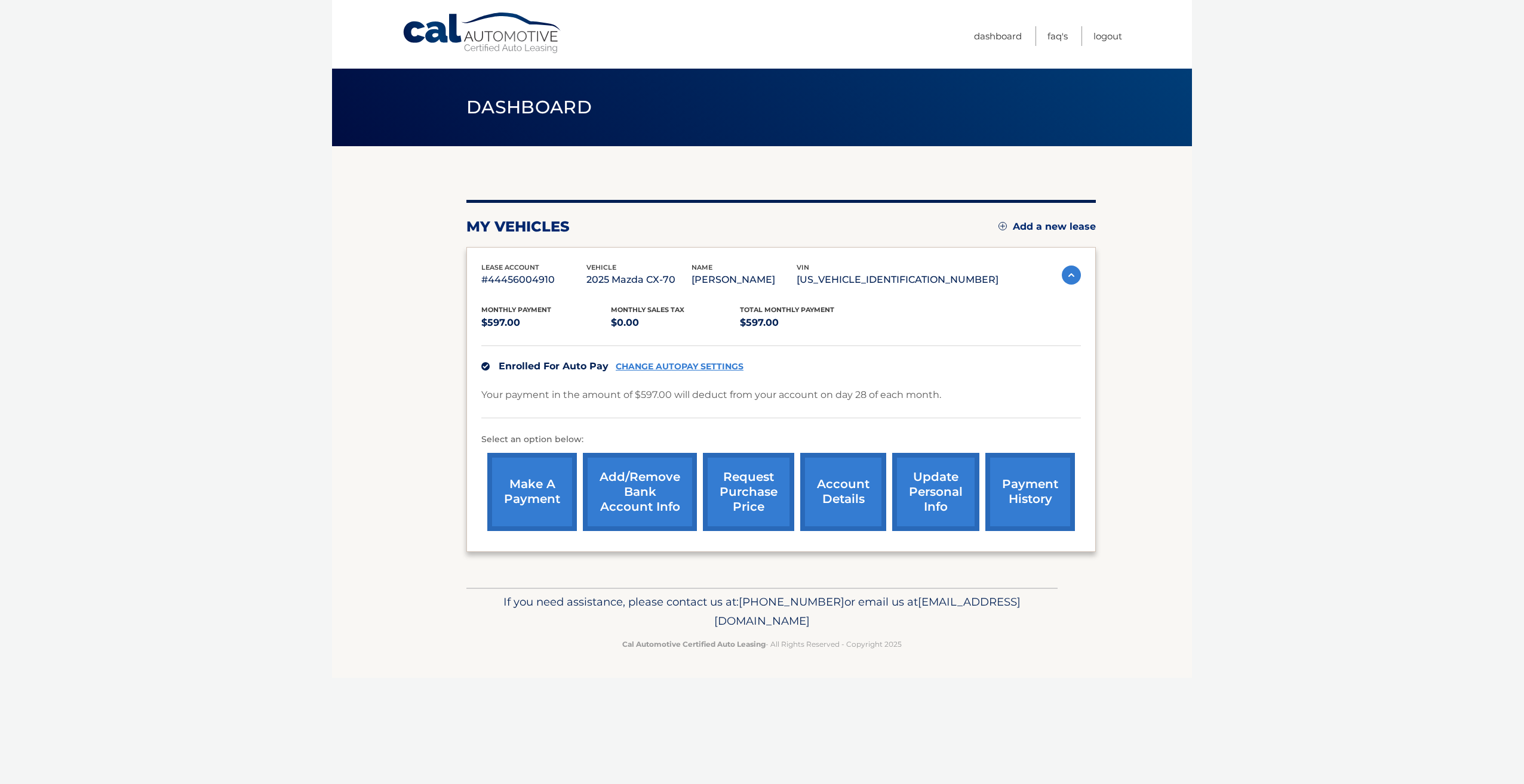
click at [737, 498] on link "request purchase price" at bounding box center [749, 492] width 91 height 78
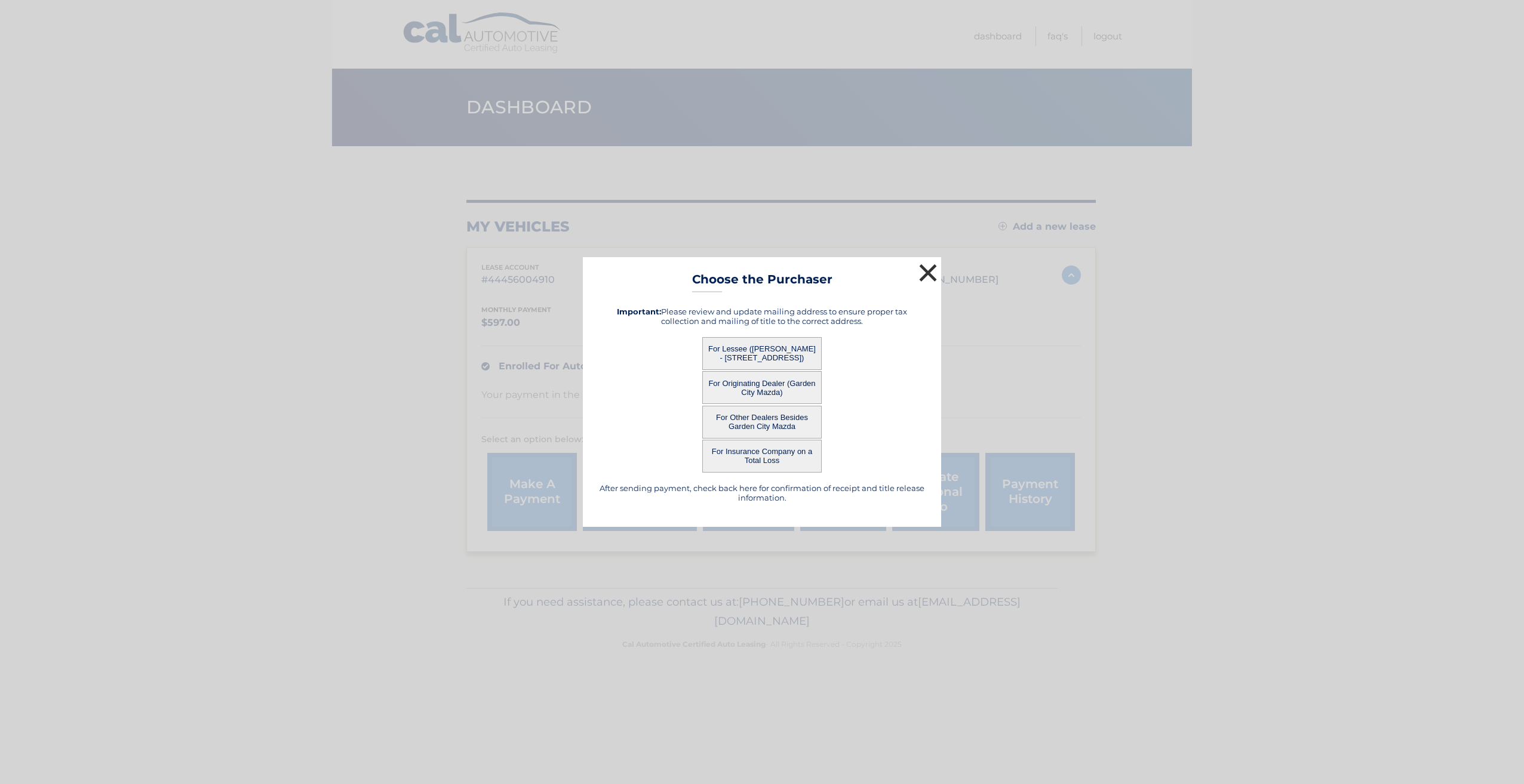
click at [931, 271] on button "×" at bounding box center [928, 272] width 24 height 24
